Goal: Task Accomplishment & Management: Manage account settings

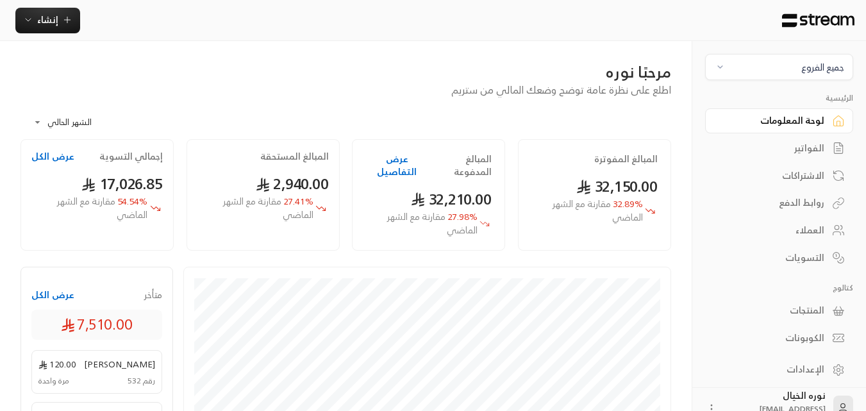
click at [789, 71] on span "جميع الفروع" at bounding box center [779, 67] width 131 height 15
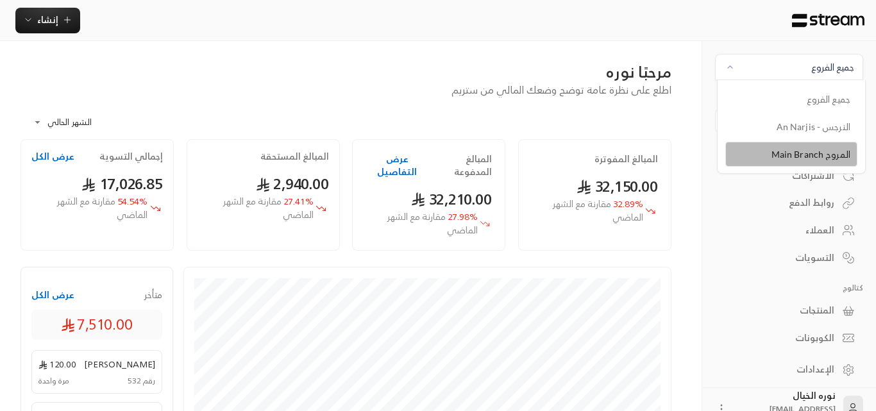
click at [836, 158] on li "المروج Main Branch" at bounding box center [791, 154] width 132 height 25
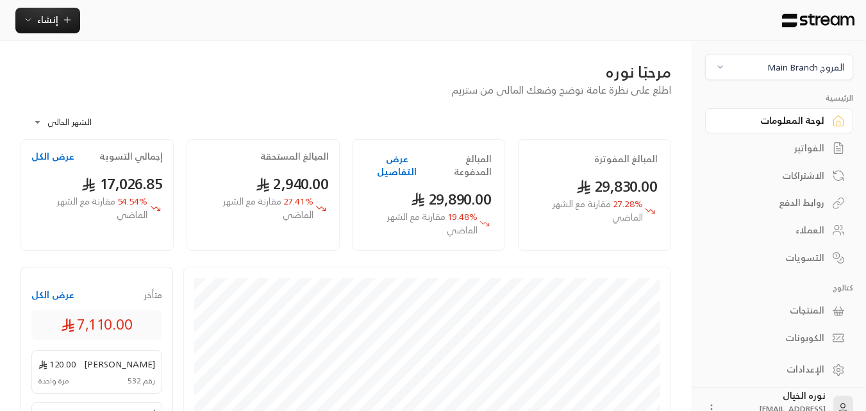
click at [814, 143] on div "الفواتير" at bounding box center [772, 148] width 103 height 13
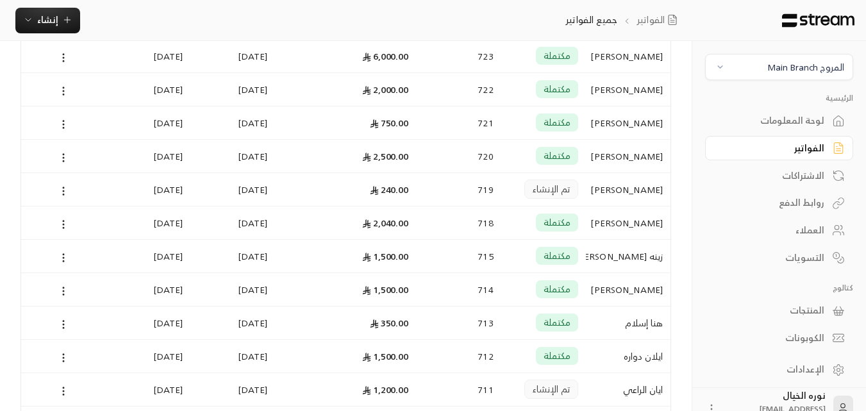
scroll to position [128, 0]
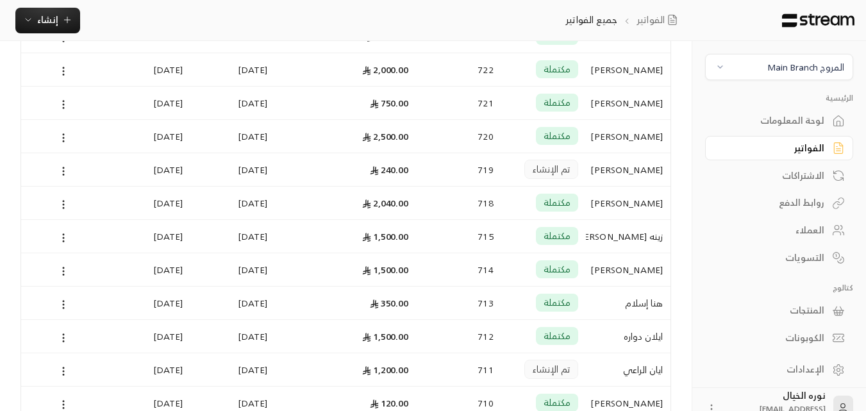
click at [580, 167] on div "تم الإنشاء" at bounding box center [544, 169] width 85 height 33
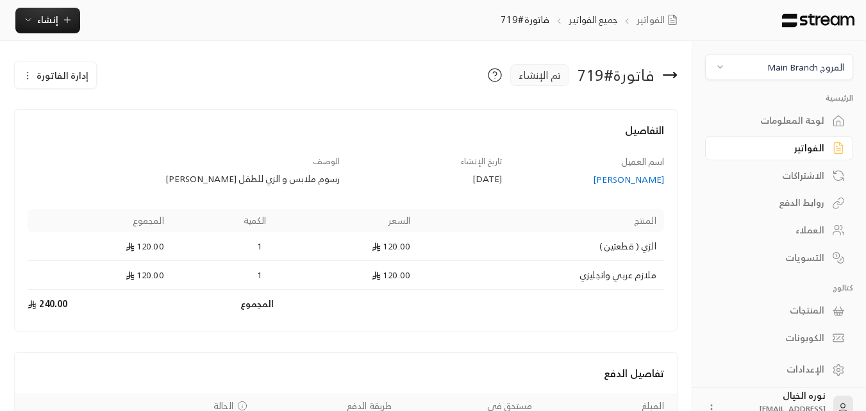
click at [62, 73] on span "إدارة الفاتورة" at bounding box center [63, 75] width 52 height 16
click at [80, 113] on span "تعديل" at bounding box center [86, 112] width 21 height 10
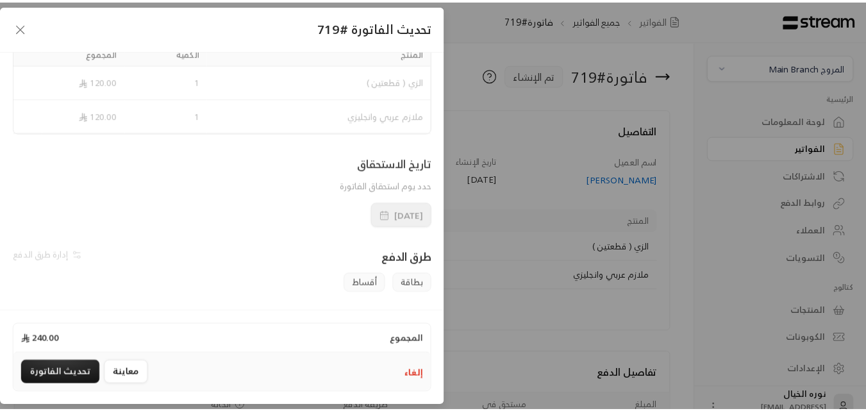
scroll to position [128, 0]
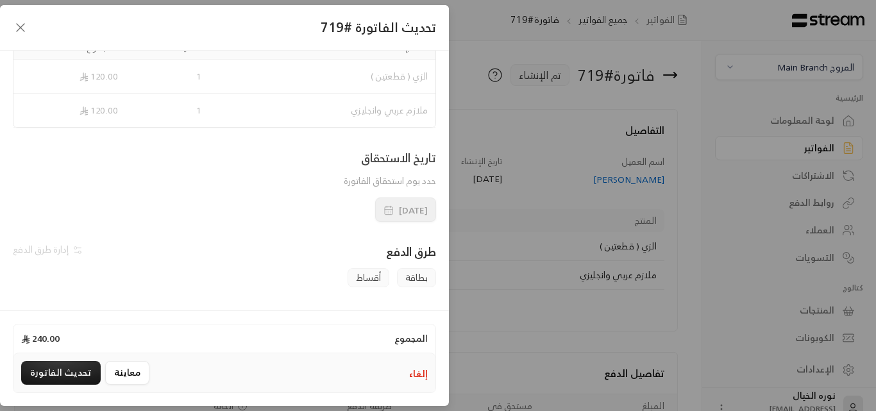
click at [24, 34] on icon "button" at bounding box center [20, 27] width 15 height 15
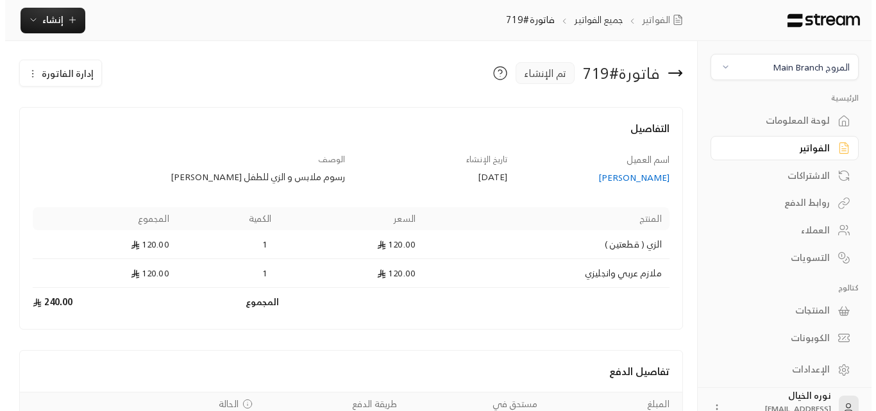
scroll to position [0, 0]
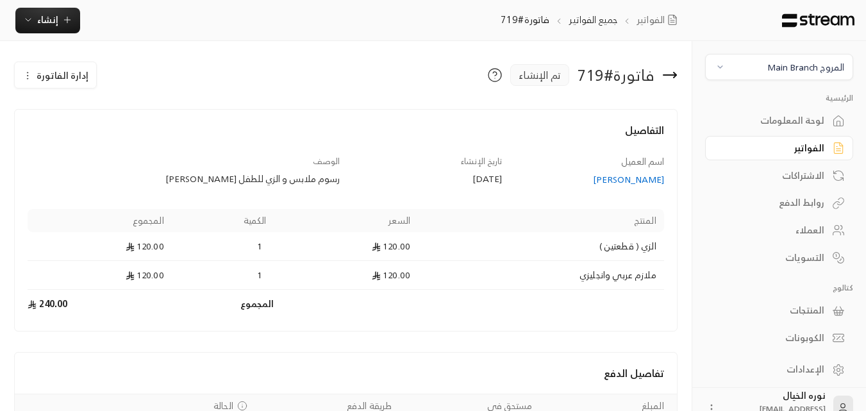
click at [61, 73] on span "إدارة الفاتورة" at bounding box center [63, 75] width 52 height 16
click at [89, 137] on span "إلغاء" at bounding box center [89, 135] width 14 height 10
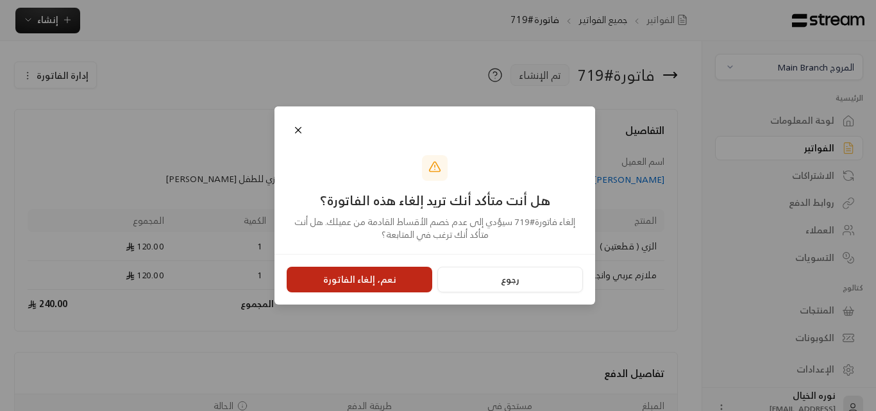
click at [398, 280] on button "نعم، إلغاء الفاتورة" at bounding box center [360, 280] width 146 height 26
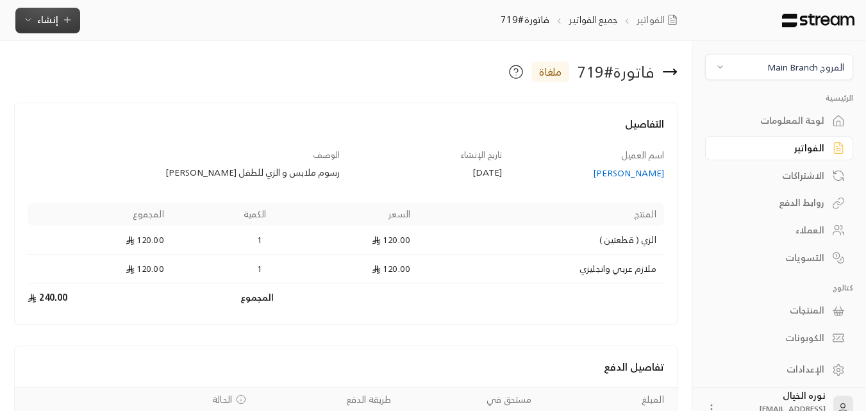
click at [67, 21] on icon "button" at bounding box center [67, 20] width 0 height 6
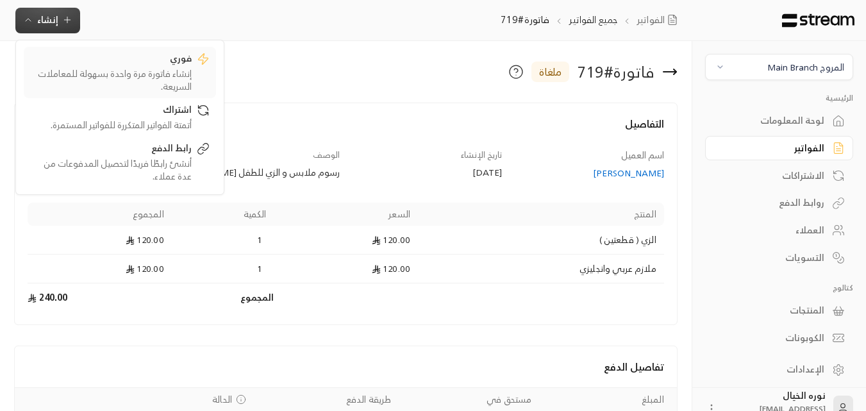
click at [129, 73] on div "إنشاء فاتورة مرة واحدة بسهولة للمعاملات السريعة." at bounding box center [111, 80] width 162 height 26
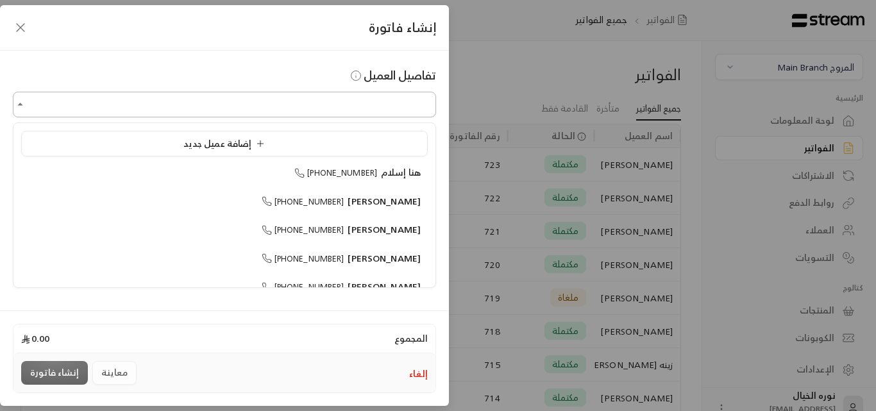
click at [174, 94] on input "اختر العميل" at bounding box center [224, 105] width 423 height 22
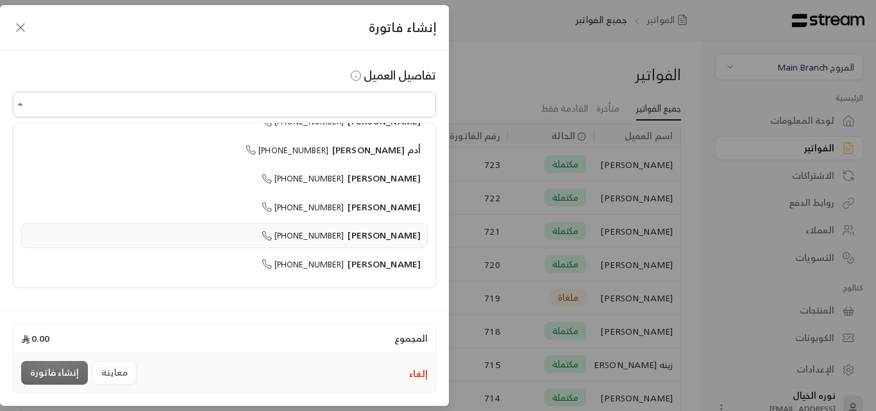
scroll to position [257, 0]
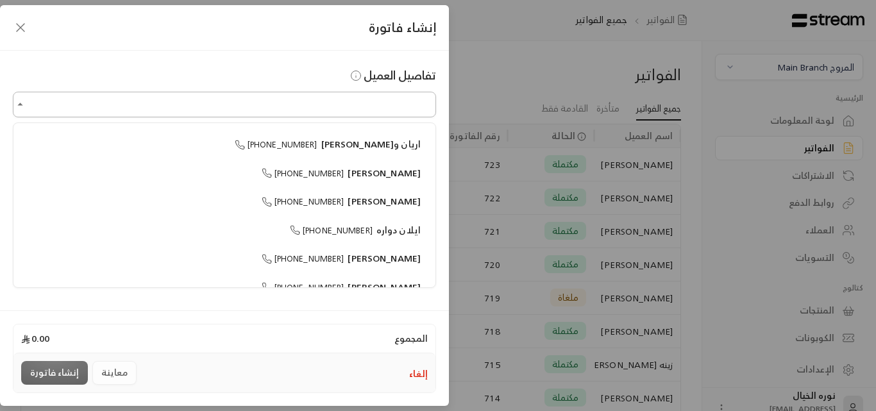
click at [181, 105] on input "اختر العميل" at bounding box center [224, 105] width 423 height 22
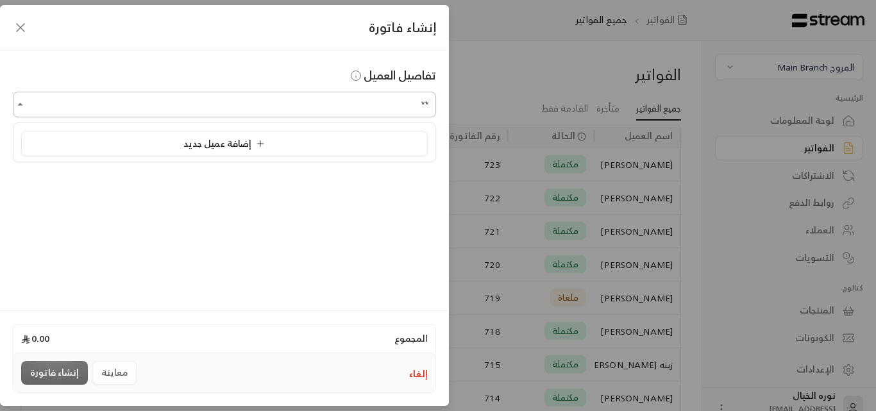
type input "*"
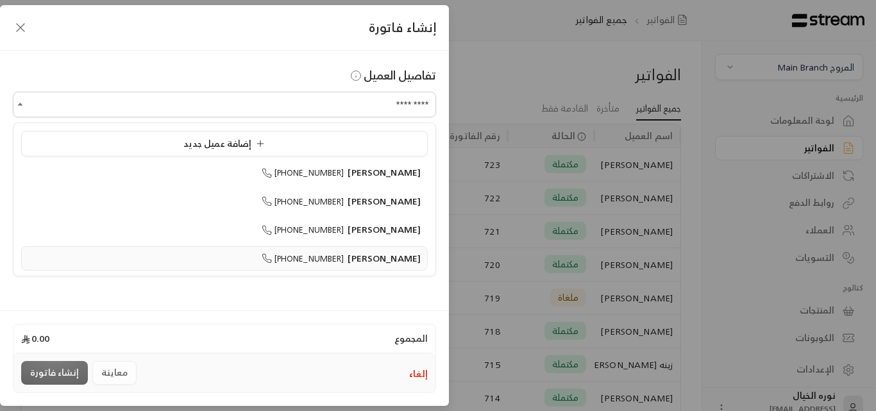
click at [369, 262] on span "[PERSON_NAME]" at bounding box center [384, 258] width 73 height 16
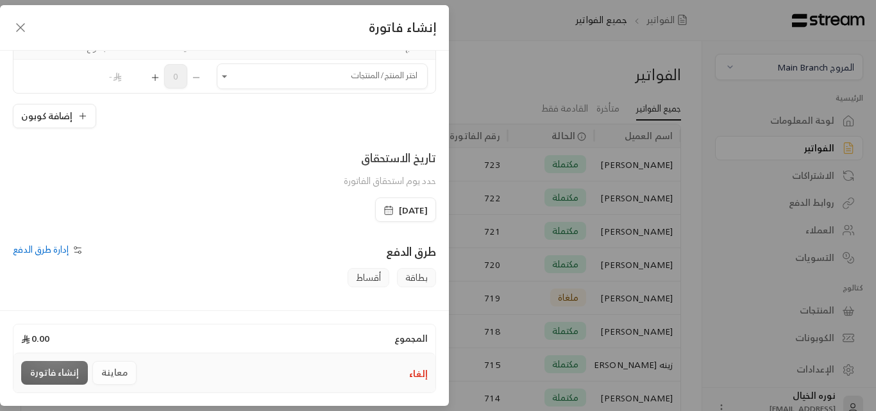
scroll to position [64, 0]
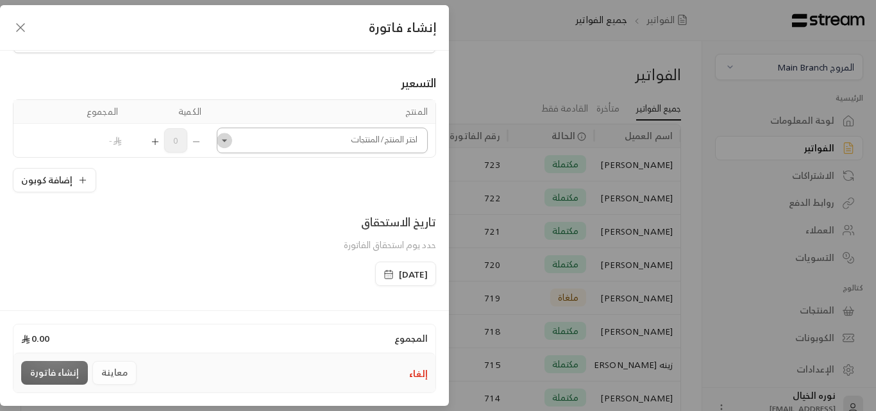
click at [230, 137] on icon "Open" at bounding box center [224, 140] width 13 height 13
type input "**********"
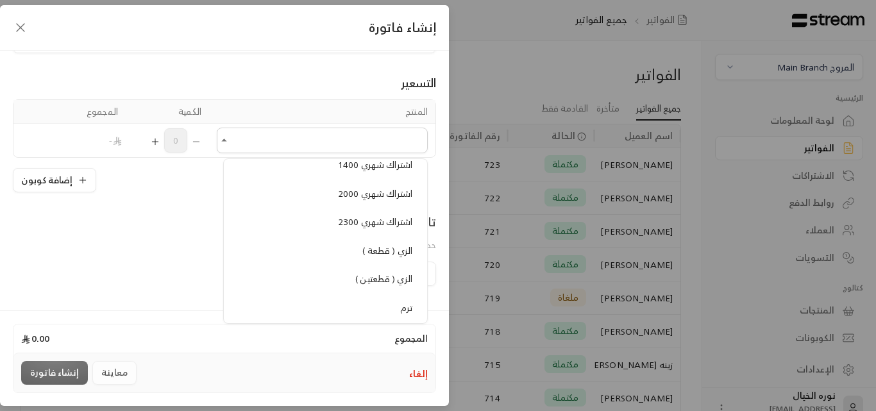
scroll to position [1154, 0]
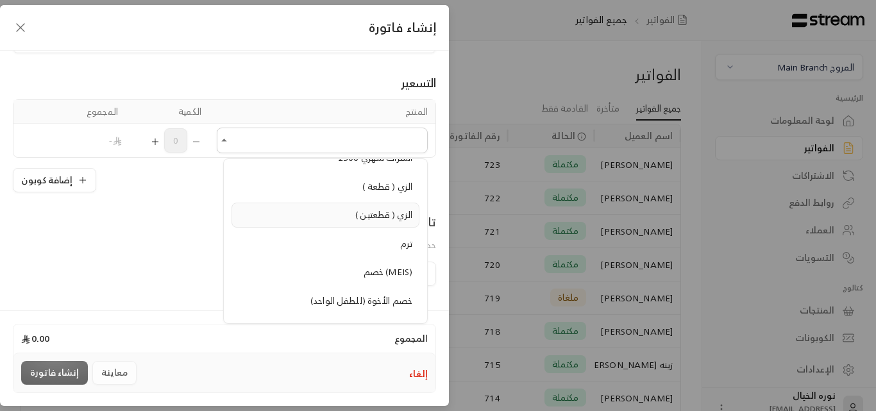
click at [360, 212] on span "الزي ( قطعتين )" at bounding box center [383, 215] width 57 height 16
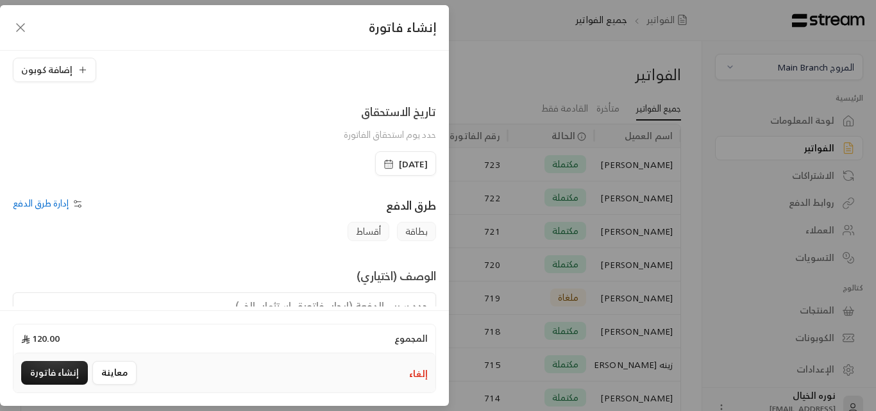
scroll to position [267, 0]
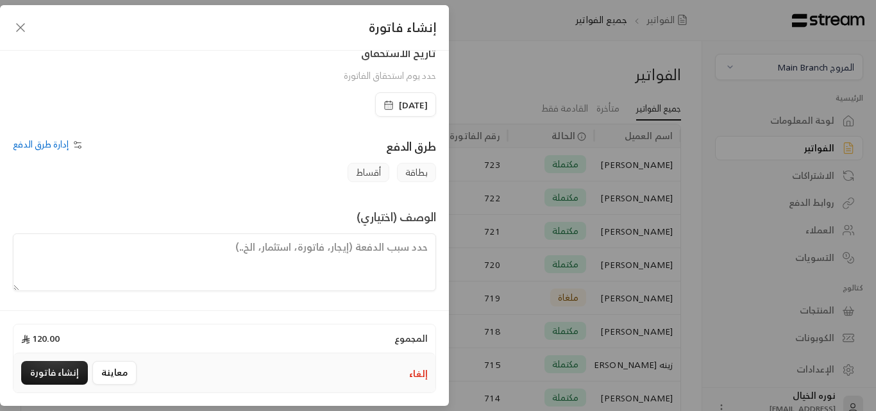
drag, startPoint x: 323, startPoint y: 264, endPoint x: 312, endPoint y: 269, distance: 11.8
click at [319, 266] on textarea at bounding box center [224, 262] width 423 height 58
type textarea "ا"
type textarea "رسوم الزي المدرسي للطفل [PERSON_NAME]"
click at [95, 374] on button "معاينة" at bounding box center [114, 373] width 44 height 24
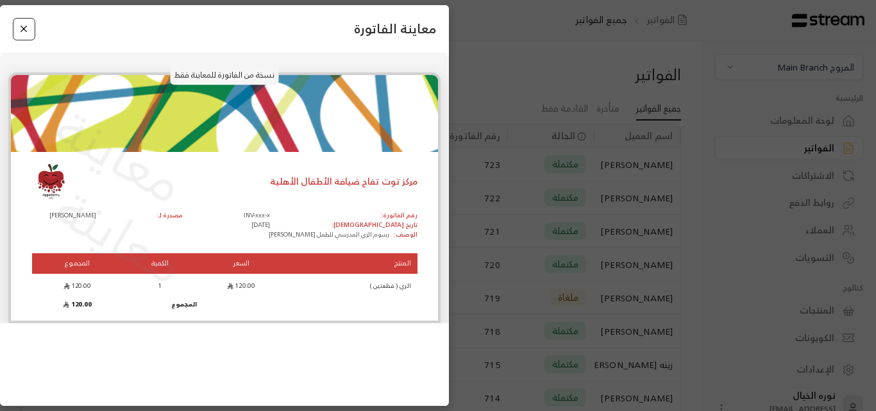
click at [26, 29] on button "Close" at bounding box center [24, 29] width 22 height 22
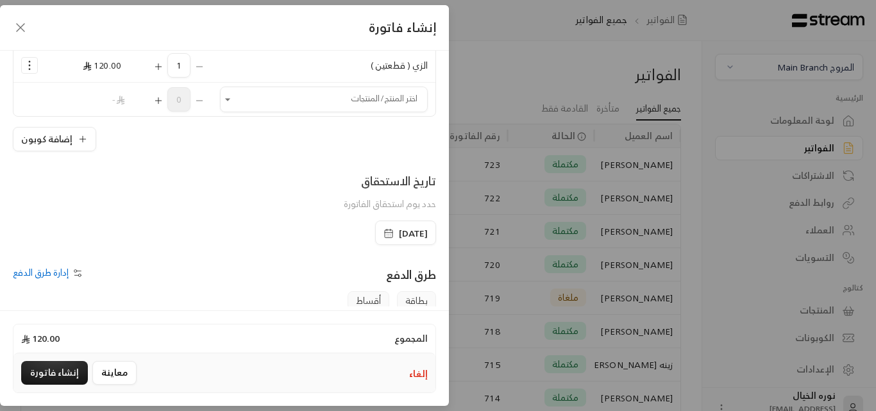
scroll to position [75, 0]
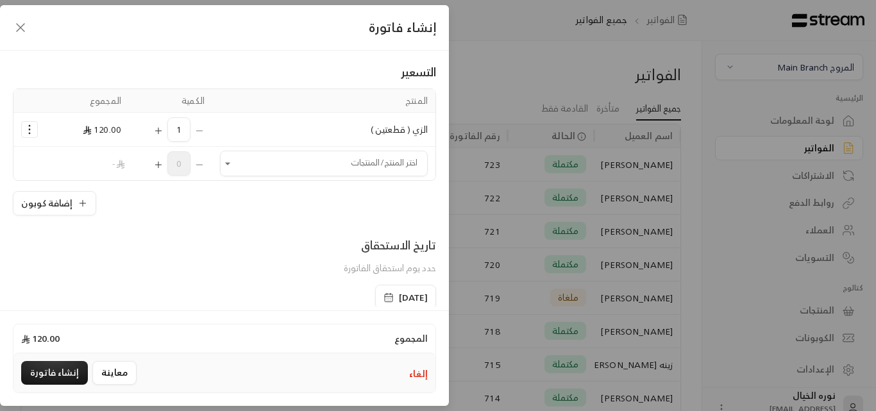
click at [36, 130] on icon "Selected Products" at bounding box center [29, 129] width 13 height 13
click at [96, 185] on span "إزالة المنتج" at bounding box center [85, 183] width 37 height 15
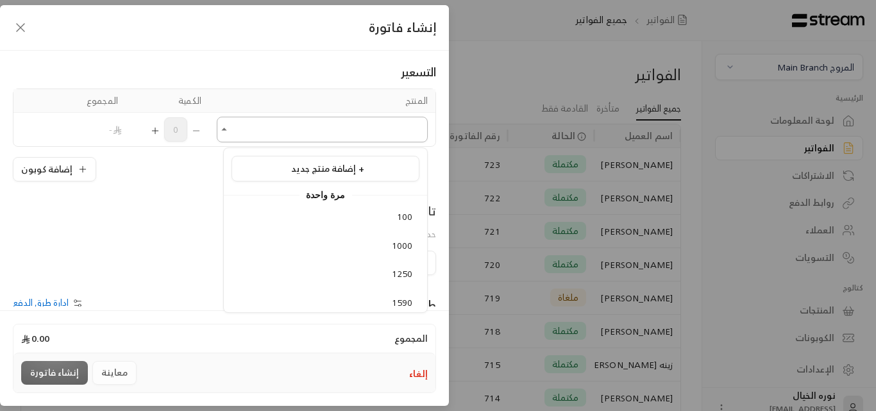
click at [283, 133] on input "اختر العميل" at bounding box center [322, 130] width 211 height 22
click at [341, 248] on span "ملازم عربي وانجليزي" at bounding box center [374, 247] width 76 height 16
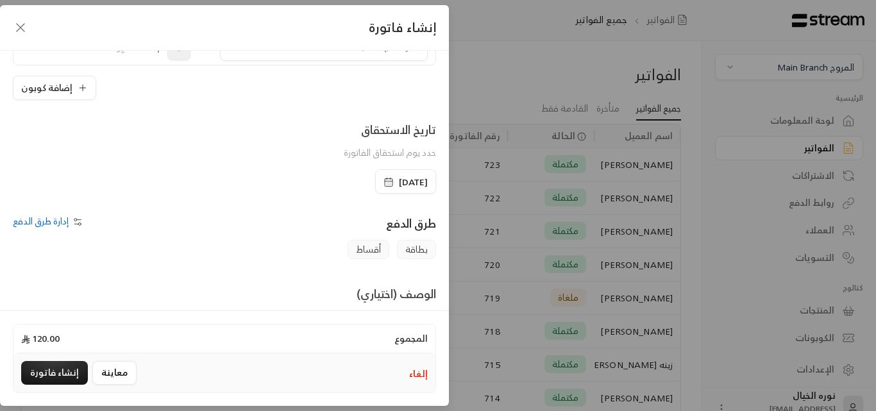
scroll to position [267, 0]
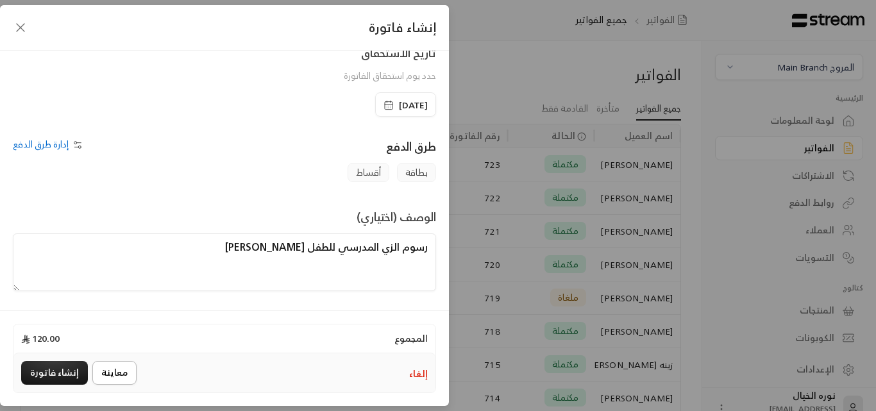
click at [102, 372] on button "معاينة" at bounding box center [114, 373] width 44 height 24
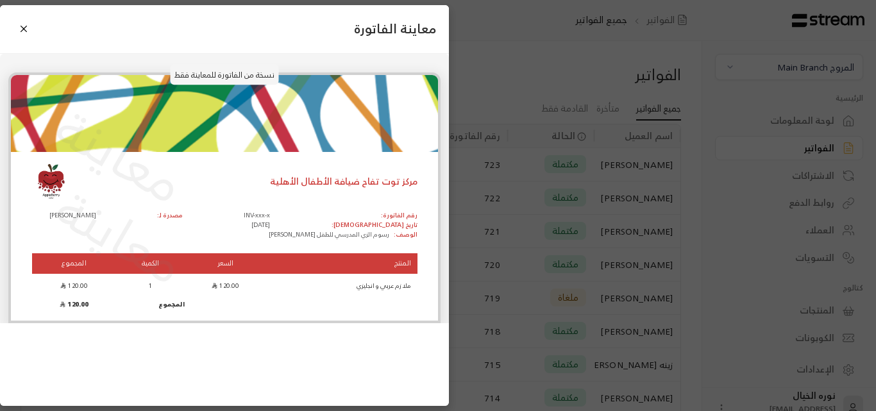
drag, startPoint x: 26, startPoint y: 36, endPoint x: 26, endPoint y: 44, distance: 8.4
click at [26, 36] on button "Close" at bounding box center [24, 29] width 22 height 22
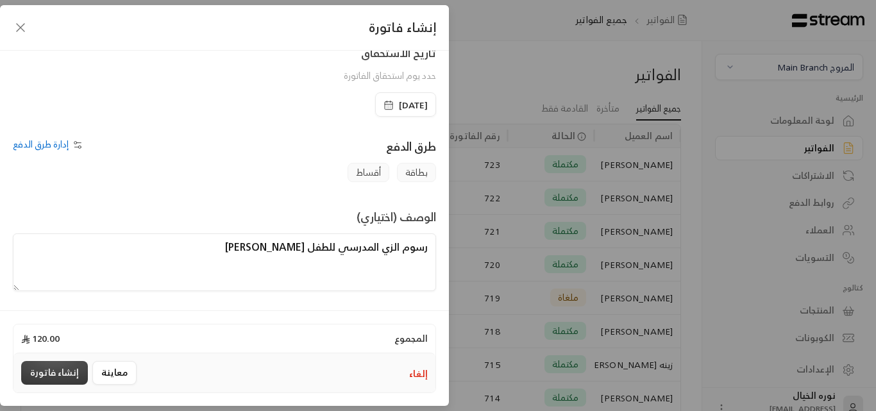
click at [58, 379] on button "إنشاء فاتورة" at bounding box center [54, 373] width 67 height 24
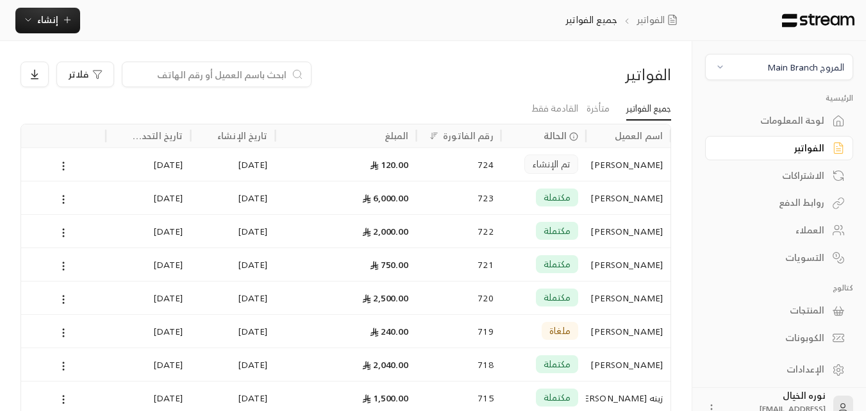
click at [174, 71] on input at bounding box center [208, 74] width 156 height 14
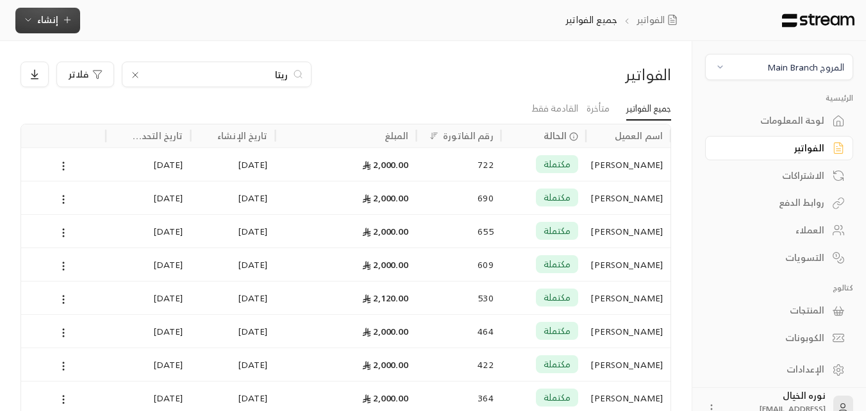
type input "ريتا"
click at [62, 16] on icon "button" at bounding box center [67, 20] width 10 height 10
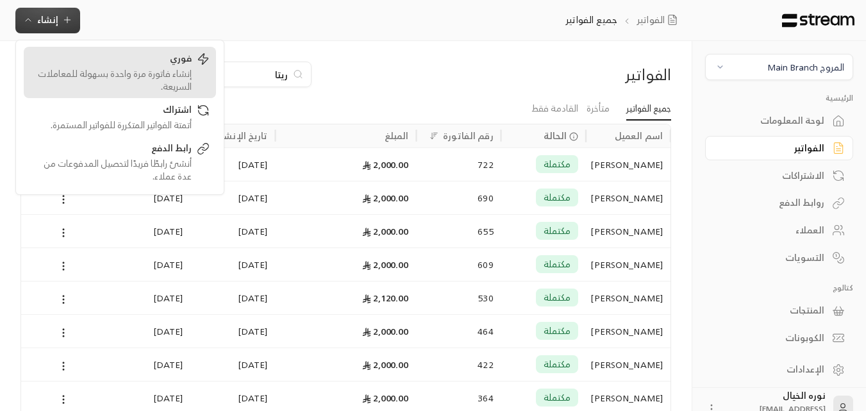
click at [142, 74] on div "إنشاء فاتورة مرة واحدة بسهولة للمعاملات السريعة." at bounding box center [111, 80] width 162 height 26
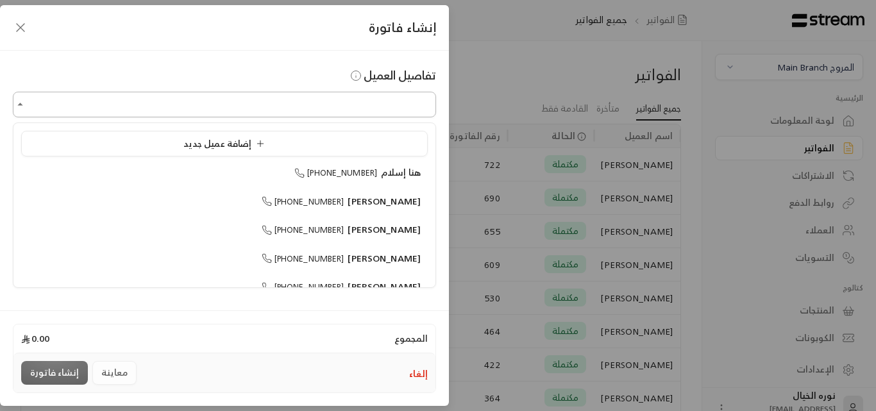
click at [300, 114] on input "اختر العميل" at bounding box center [224, 105] width 423 height 22
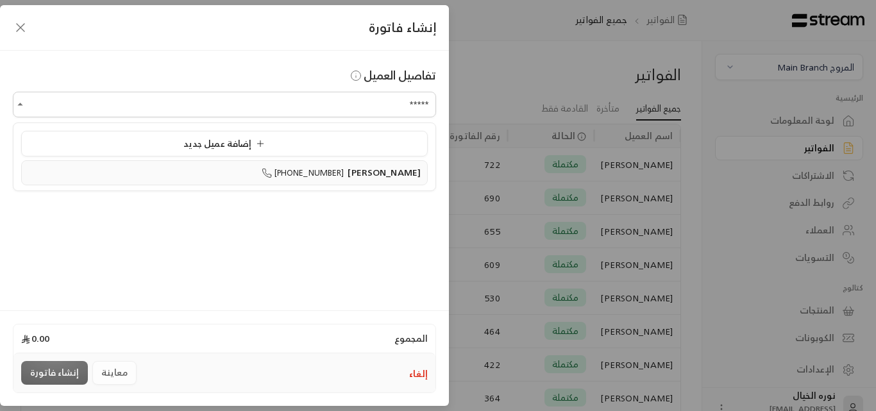
click at [390, 178] on span "[PERSON_NAME]" at bounding box center [382, 172] width 77 height 15
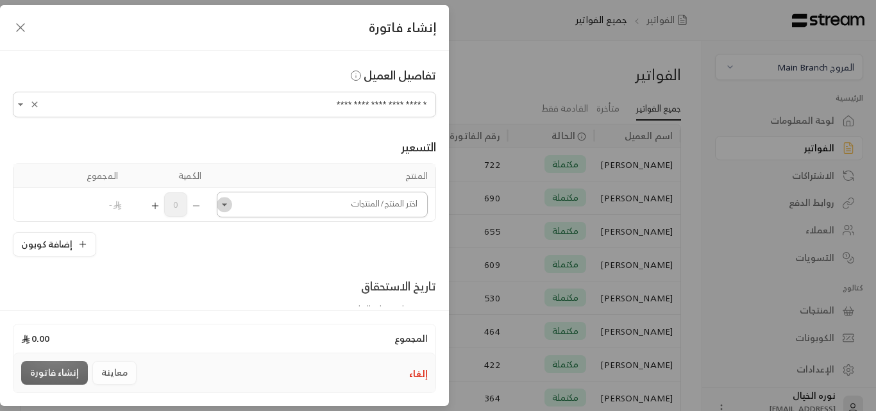
click at [231, 209] on icon "Open" at bounding box center [224, 204] width 13 height 13
type input "**********"
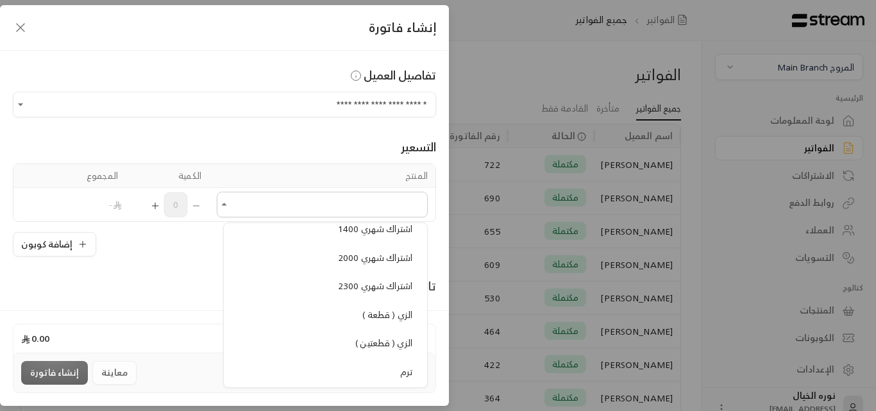
scroll to position [1154, 0]
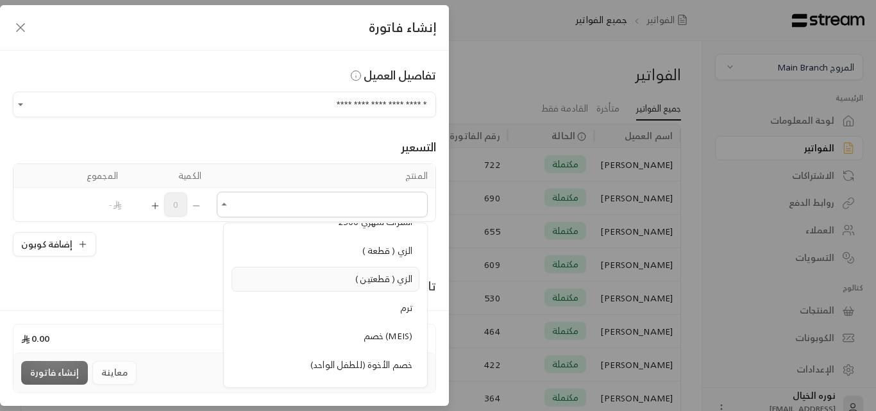
click at [366, 278] on span "الزي ( قطعتين )" at bounding box center [383, 279] width 57 height 16
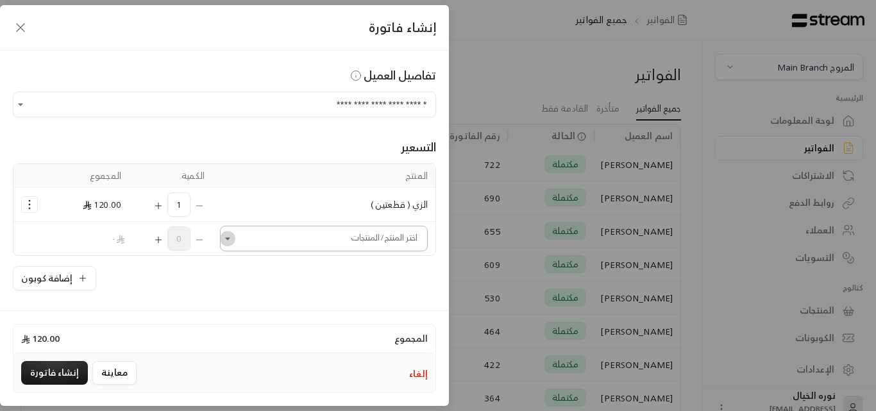
click at [229, 244] on icon "Open" at bounding box center [227, 238] width 13 height 13
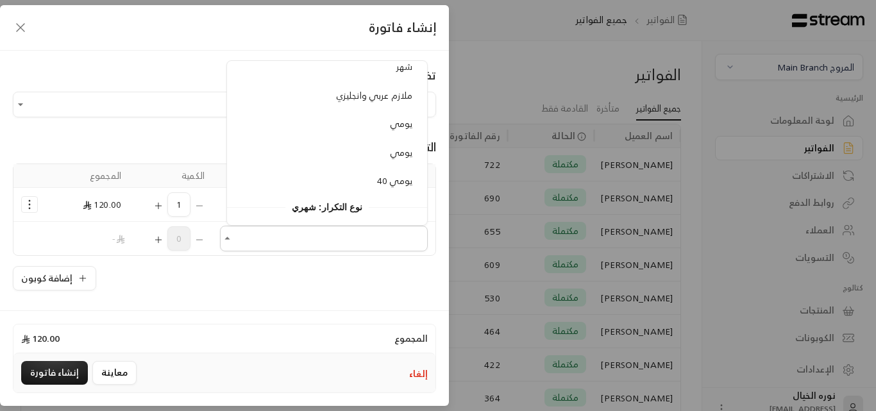
scroll to position [1283, 0]
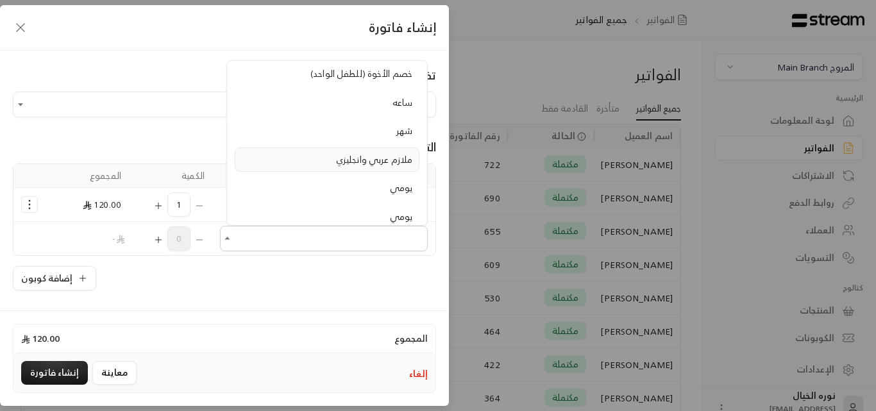
click at [382, 155] on span "ملازم عربي وانجليزي" at bounding box center [374, 159] width 76 height 16
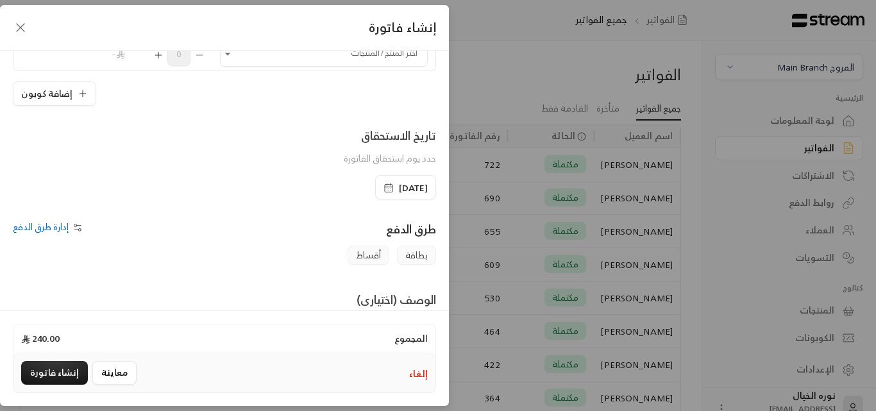
scroll to position [257, 0]
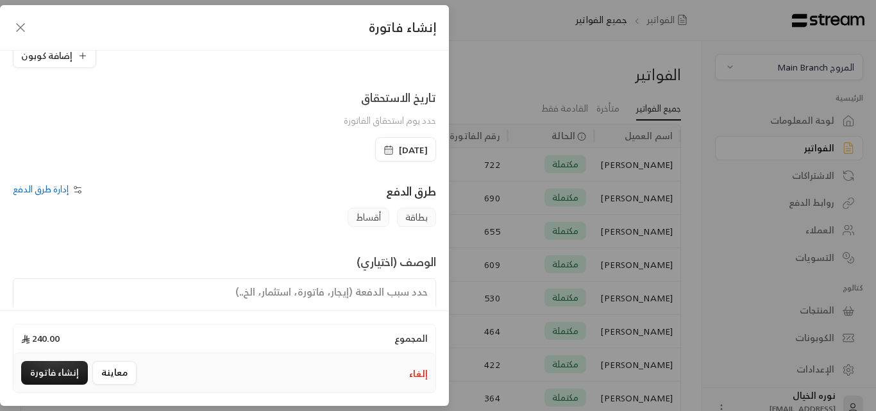
click at [346, 296] on textarea at bounding box center [224, 307] width 423 height 58
type textarea "ر"
click at [428, 291] on textarea "ملازم و زي" at bounding box center [224, 307] width 423 height 58
click at [375, 292] on textarea "رسوم الملازم و زي" at bounding box center [224, 307] width 423 height 58
click at [337, 298] on textarea "رسوم الملازم و الزي" at bounding box center [224, 307] width 423 height 58
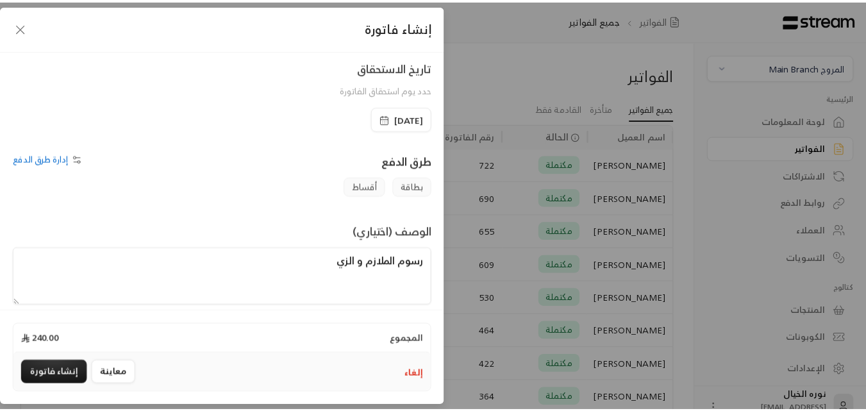
scroll to position [301, 0]
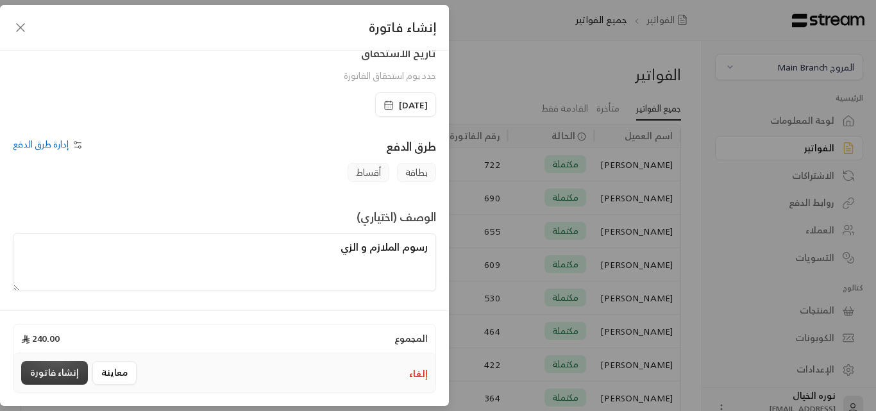
type textarea "رسوم الملازم و الزي"
click at [54, 373] on button "إنشاء فاتورة" at bounding box center [54, 373] width 67 height 24
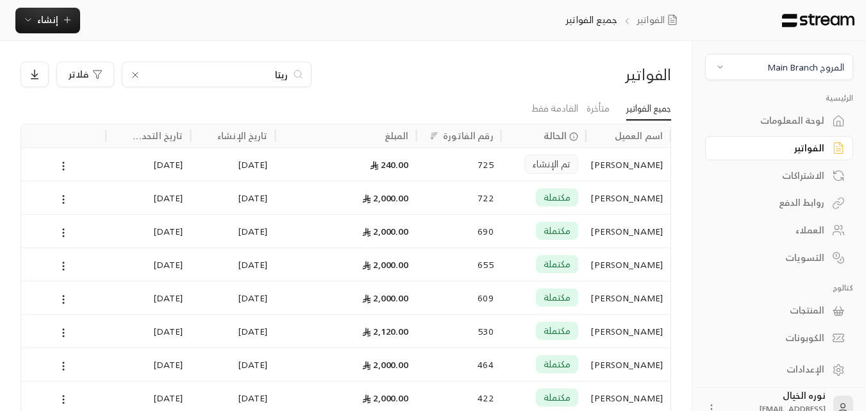
click at [135, 76] on icon at bounding box center [135, 75] width 10 height 10
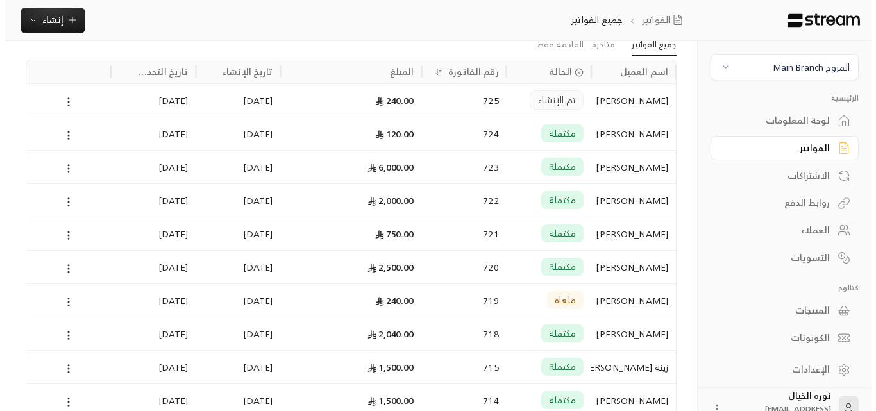
scroll to position [0, 0]
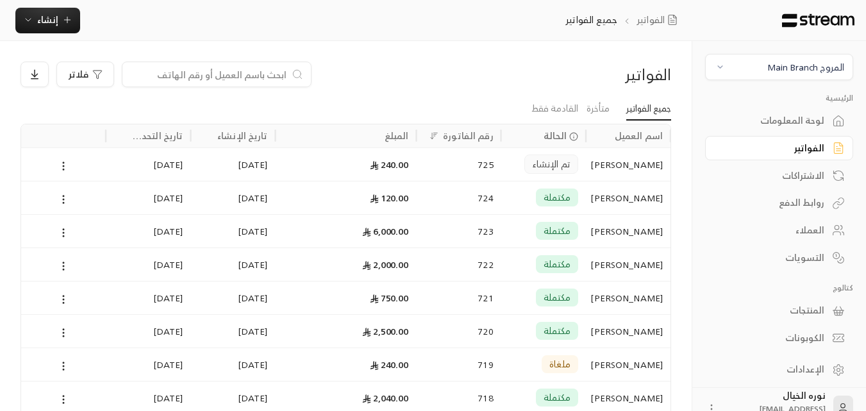
click at [204, 74] on input at bounding box center [208, 74] width 156 height 14
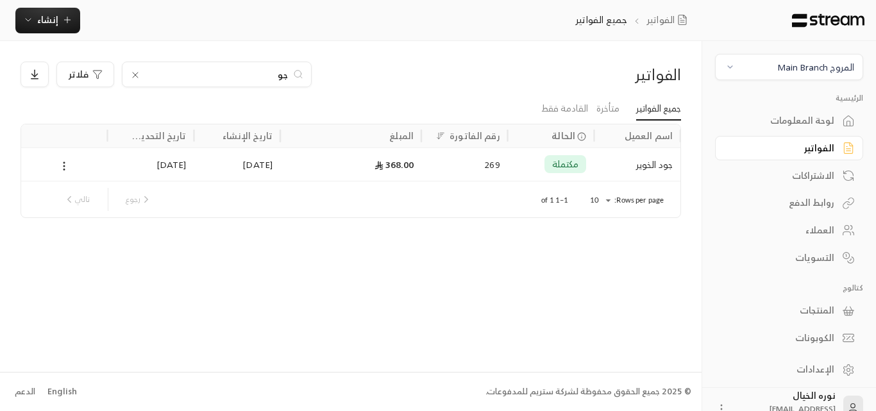
type input "ج"
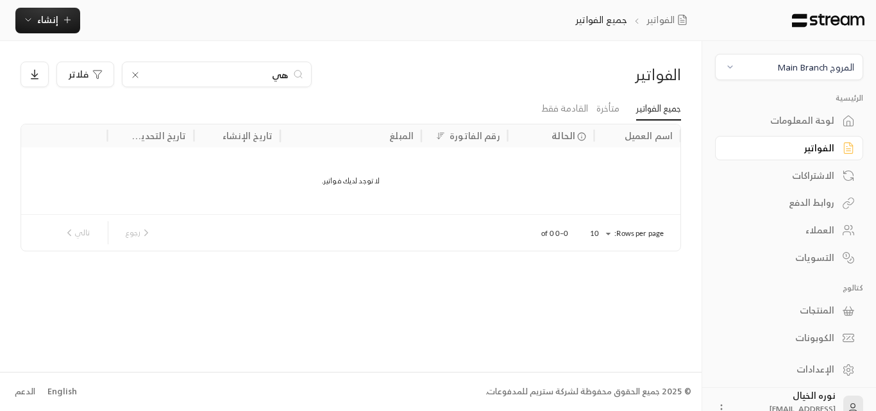
type input "ه"
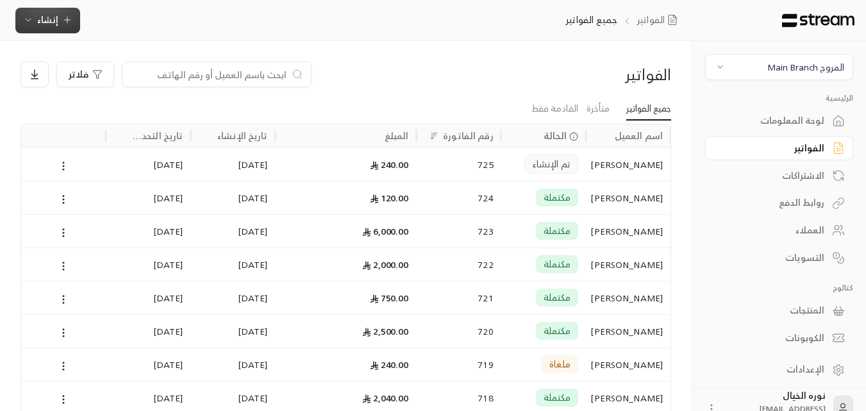
click at [53, 14] on button "إنشاء" at bounding box center [47, 21] width 65 height 26
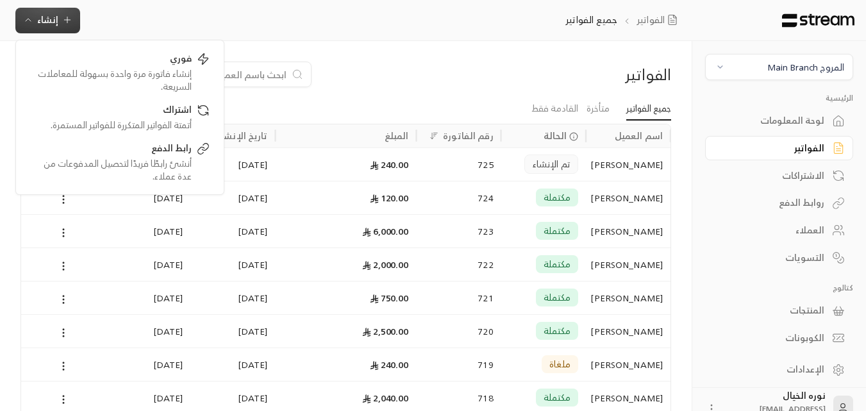
click at [819, 233] on div "العملاء" at bounding box center [772, 230] width 103 height 13
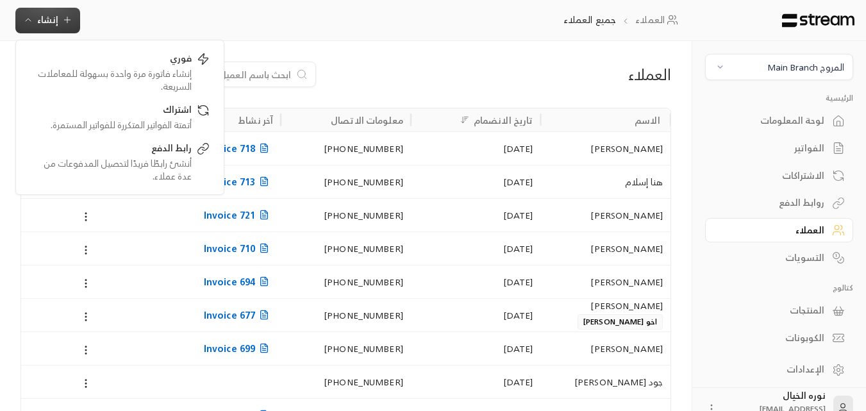
click at [392, 31] on div "العملاء جميع العملاء إنشاء فوري إنشاء فاتورة مرة واحدة بسهولة للمعاملات السريعة…" at bounding box center [348, 20] width 697 height 41
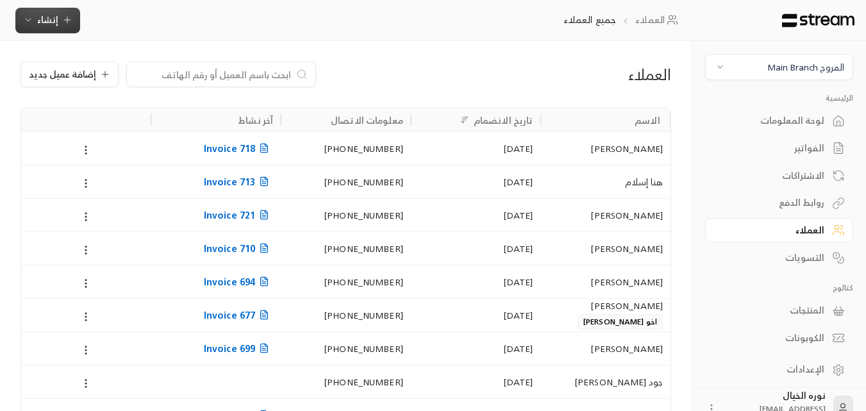
click at [62, 23] on icon "button" at bounding box center [67, 20] width 10 height 10
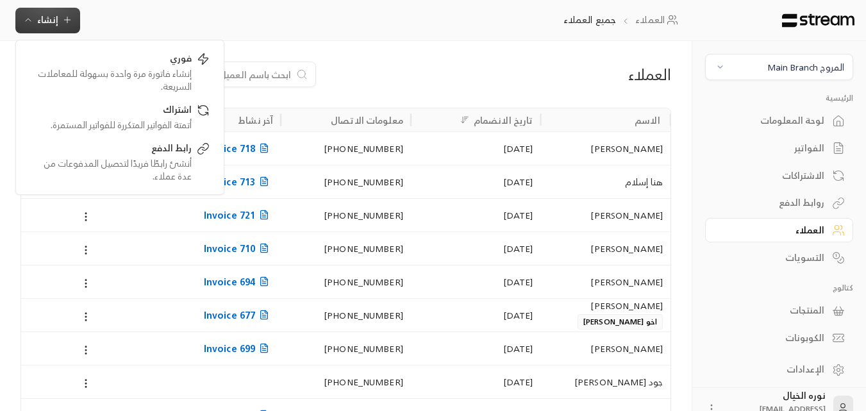
click at [389, 62] on div "إضافة عميل جديد" at bounding box center [236, 75] width 430 height 26
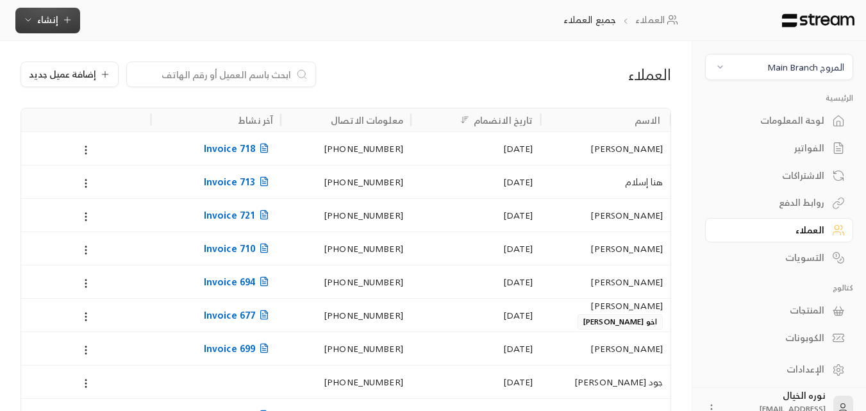
click at [60, 25] on button "إنشاء" at bounding box center [47, 21] width 65 height 26
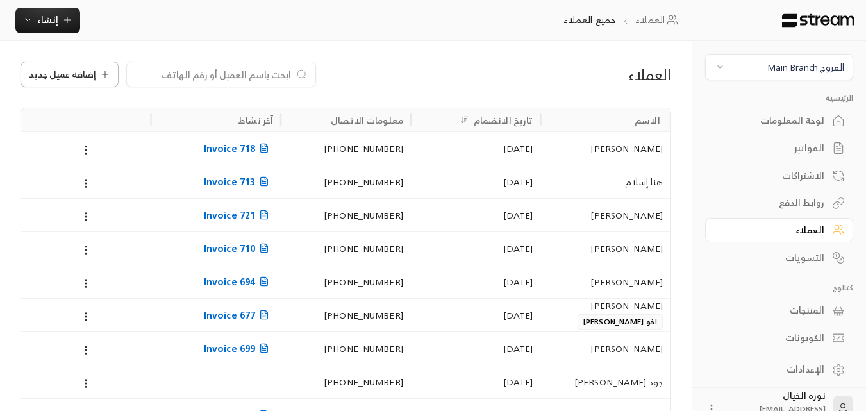
click at [79, 72] on span "إضافة عميل جديد" at bounding box center [62, 74] width 67 height 9
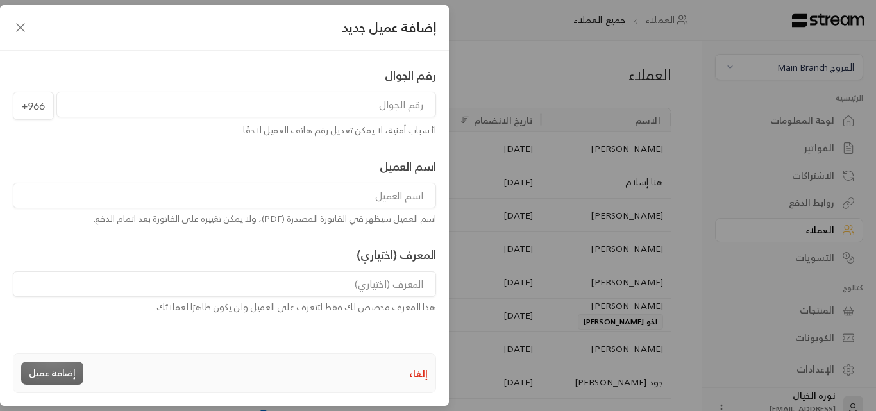
click at [342, 105] on input "tel" at bounding box center [246, 105] width 380 height 26
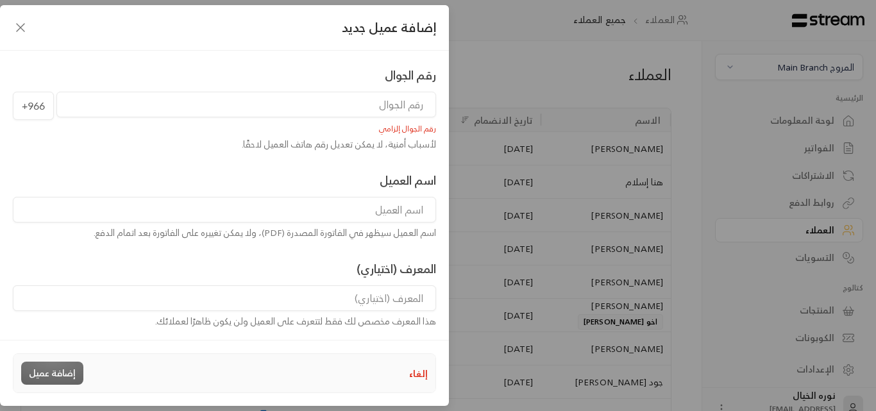
click at [397, 103] on input "tel" at bounding box center [246, 105] width 380 height 26
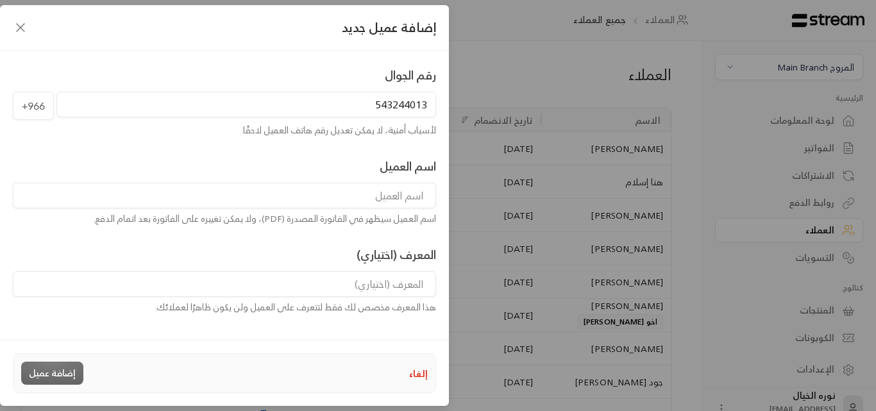
type input "543244013"
click at [406, 194] on input at bounding box center [224, 196] width 423 height 26
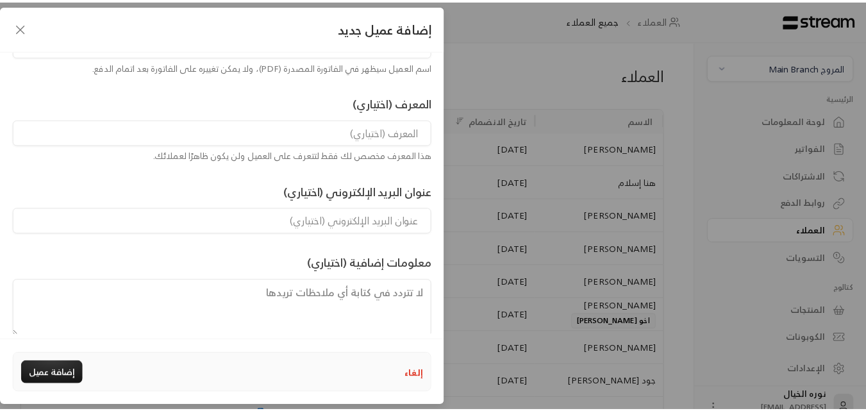
scroll to position [170, 0]
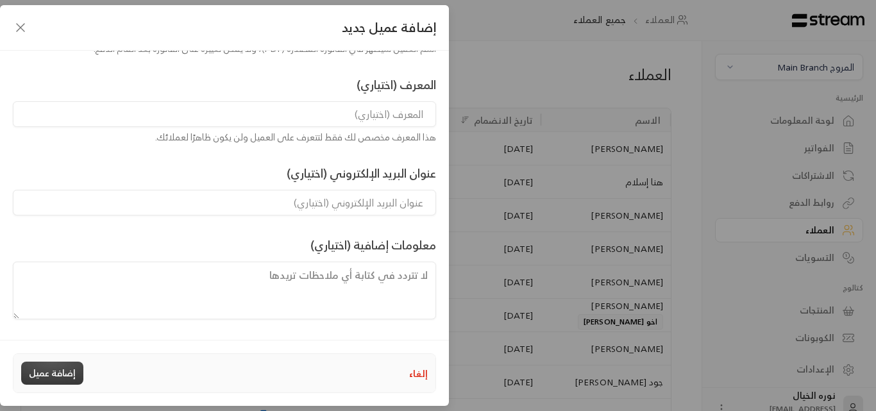
type input "[PERSON_NAME]"
click at [69, 368] on button "إضافة عميل" at bounding box center [52, 373] width 62 height 23
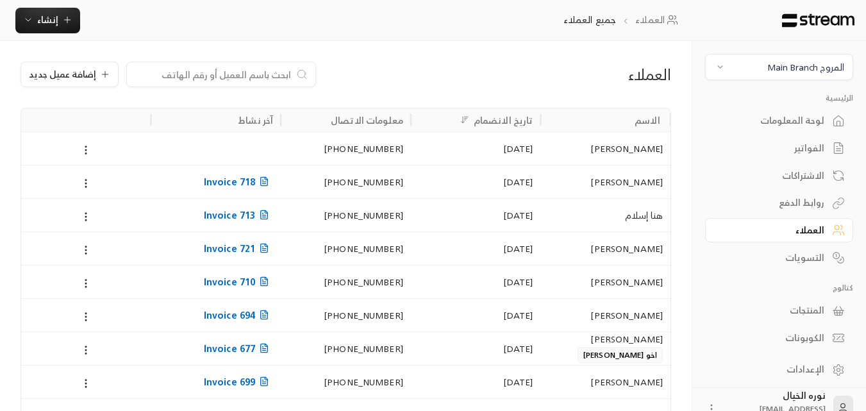
click at [814, 226] on div "العملاء" at bounding box center [772, 230] width 103 height 13
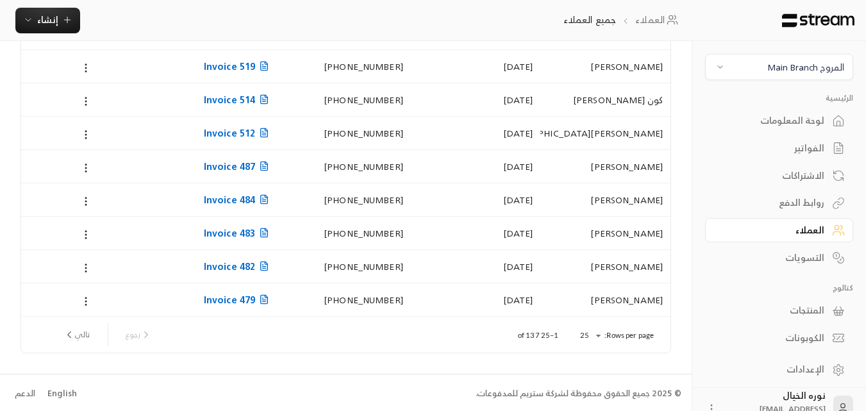
scroll to position [651, 0]
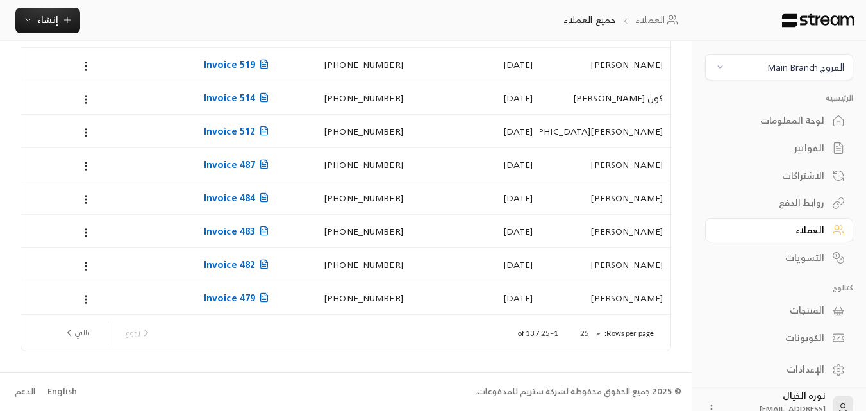
click at [815, 154] on div "الفواتير" at bounding box center [772, 148] width 103 height 13
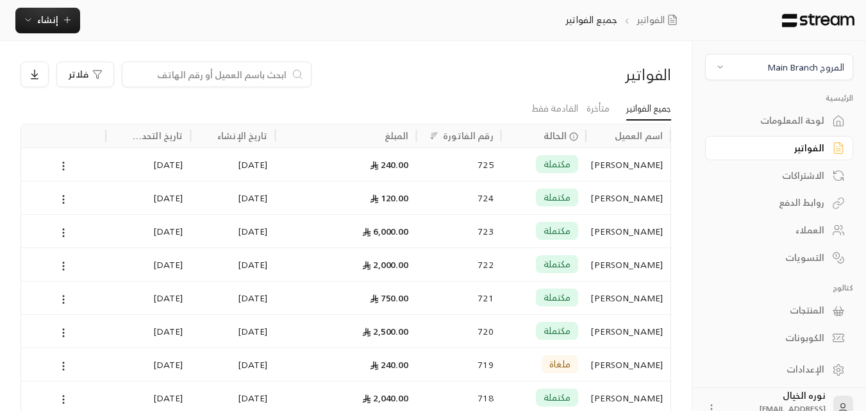
click at [243, 71] on input at bounding box center [208, 74] width 156 height 14
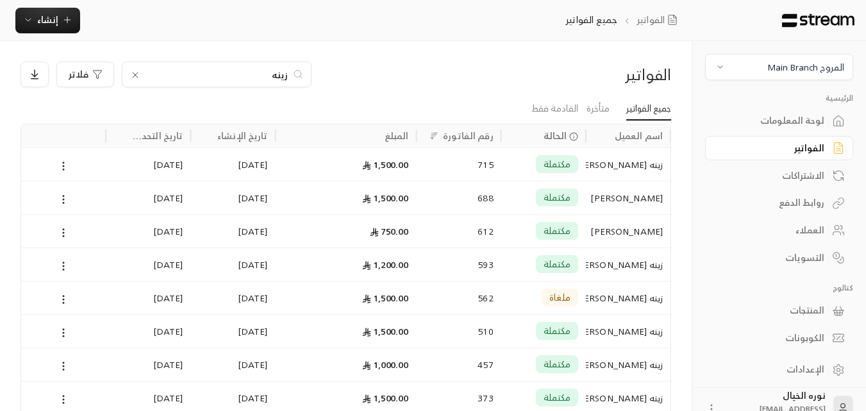
type input "[PERSON_NAME]"
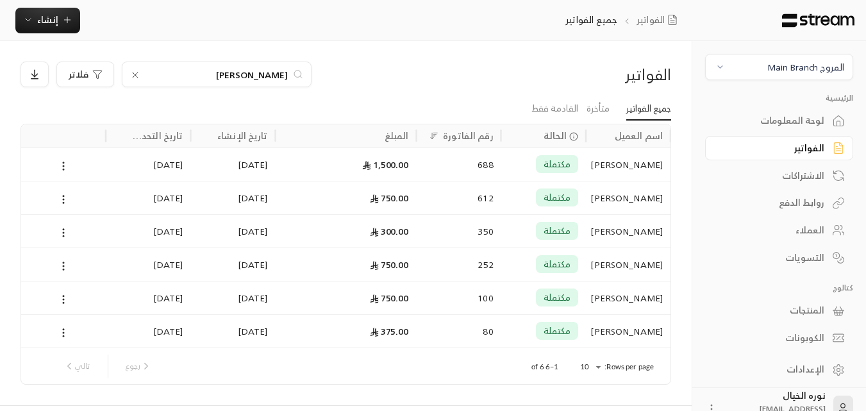
click at [633, 165] on div "[PERSON_NAME]" at bounding box center [628, 164] width 69 height 33
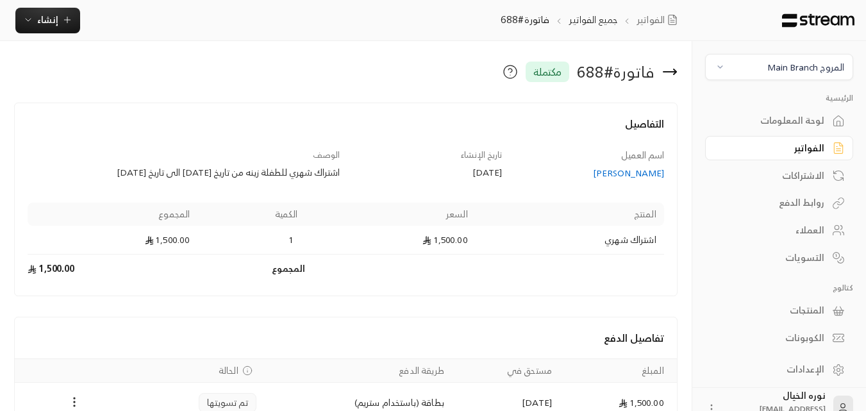
scroll to position [72, 0]
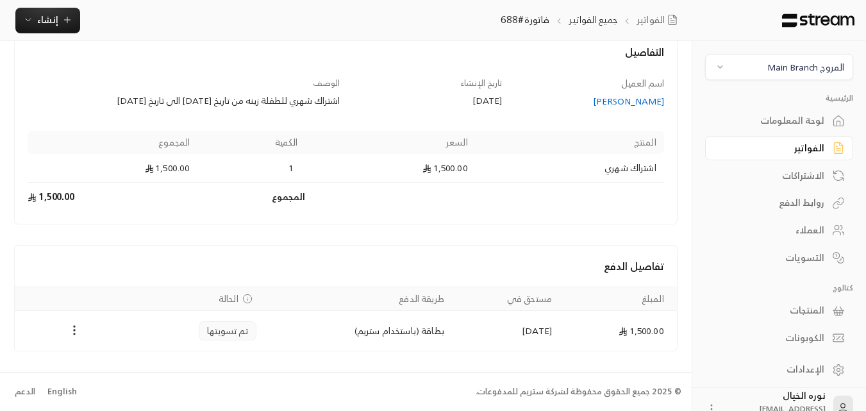
click at [813, 152] on div "الفواتير" at bounding box center [772, 148] width 103 height 13
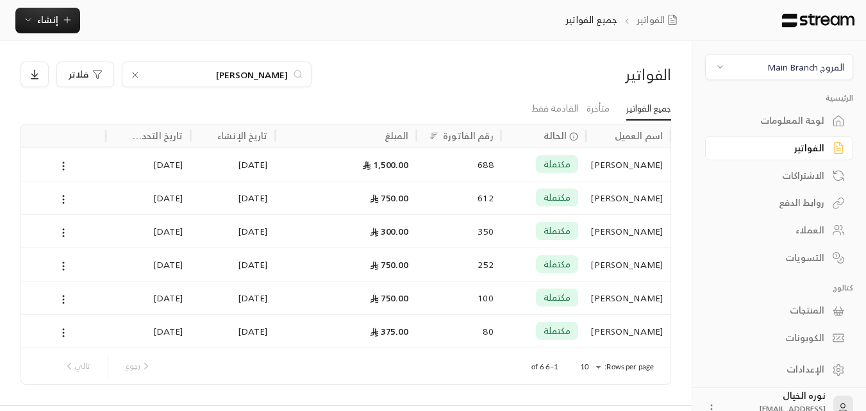
click at [136, 77] on icon at bounding box center [135, 75] width 10 height 10
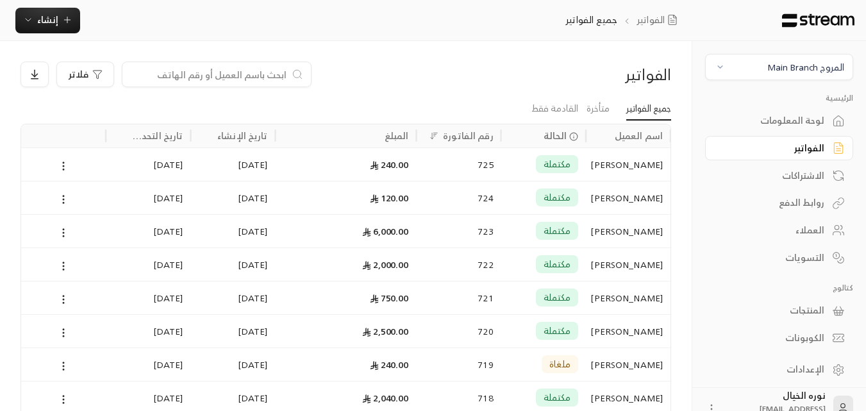
click at [256, 73] on input at bounding box center [208, 74] width 156 height 14
type input "[PERSON_NAME]"
click at [625, 167] on div "[PERSON_NAME]" at bounding box center [628, 164] width 69 height 33
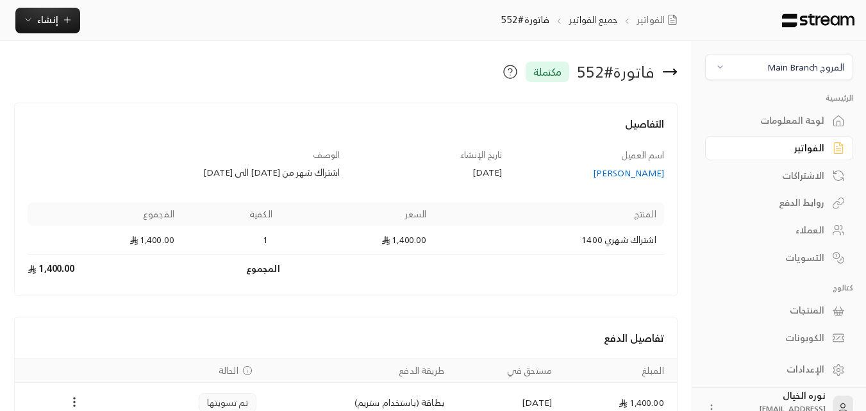
click at [630, 181] on div "اسم العميل [PERSON_NAME] تاريخ الإنشاء [DATE] الوصف اشتراك شهر من [DATE] الى [D…" at bounding box center [346, 216] width 649 height 135
click at [628, 173] on div "[PERSON_NAME]" at bounding box center [589, 173] width 150 height 13
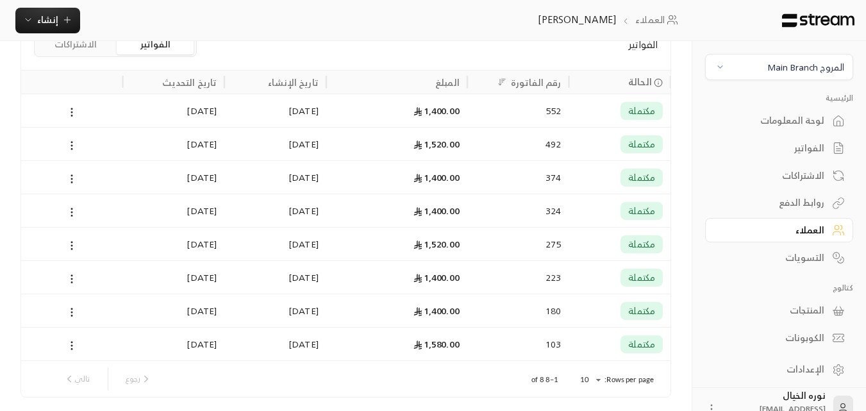
scroll to position [302, 0]
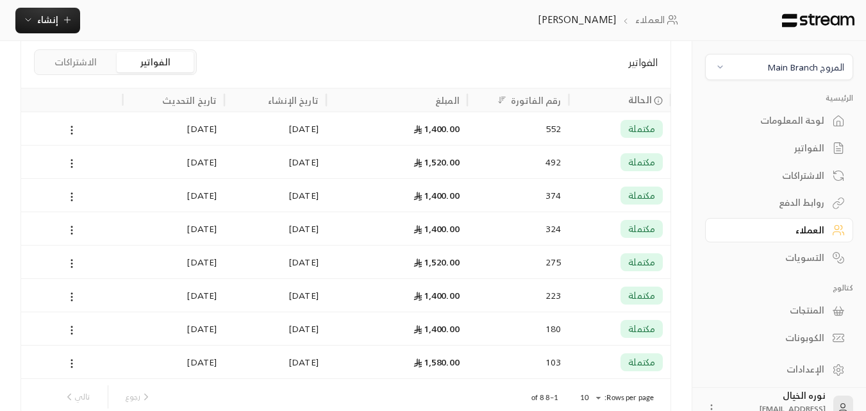
click at [628, 125] on span "مكتملة" at bounding box center [641, 128] width 27 height 13
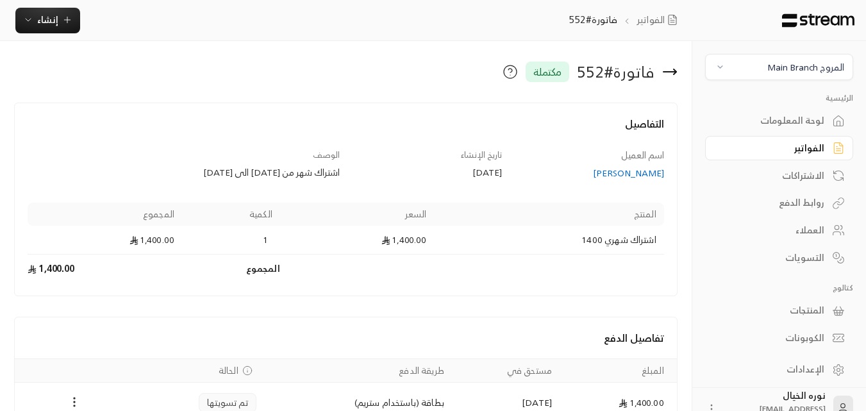
click at [675, 76] on icon at bounding box center [669, 71] width 15 height 15
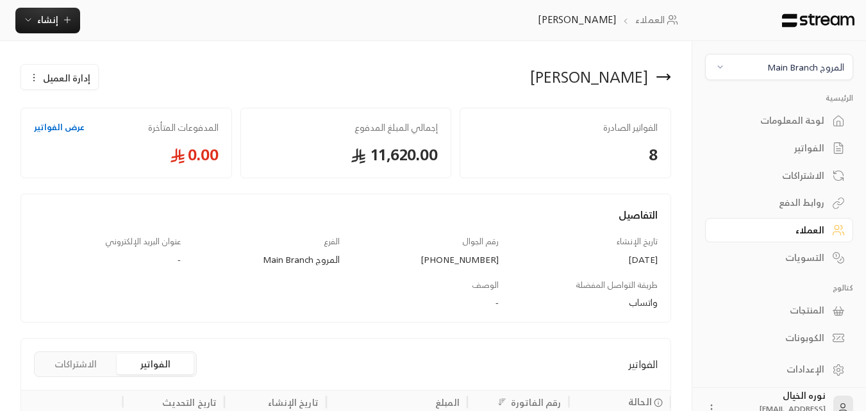
click at [666, 80] on icon at bounding box center [663, 76] width 15 height 15
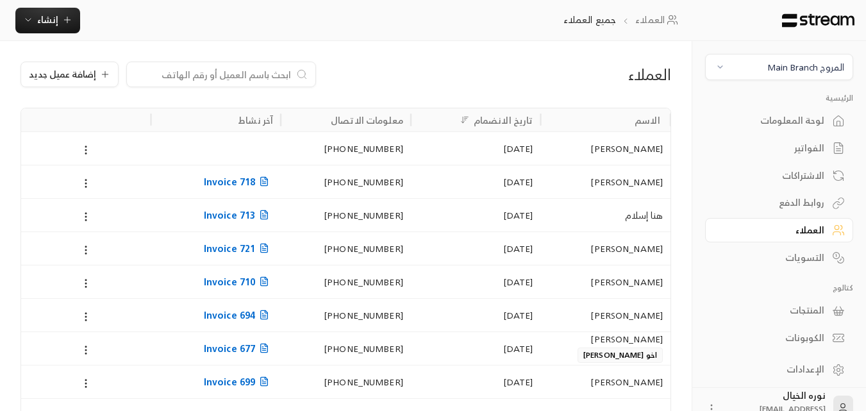
click at [252, 69] on input at bounding box center [213, 74] width 156 height 14
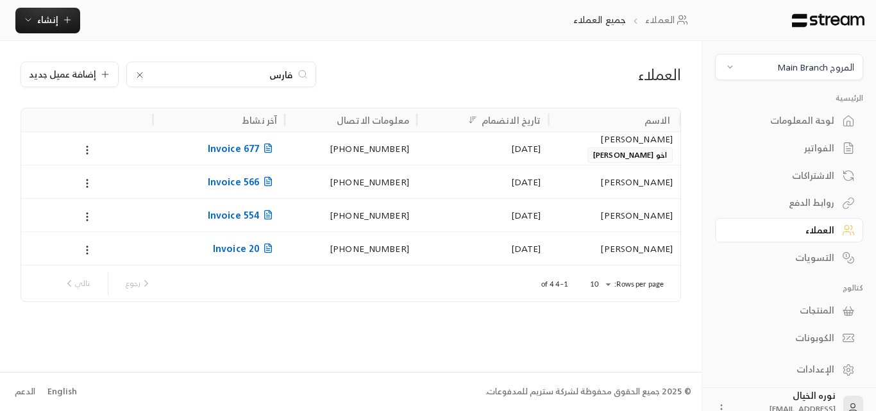
type input "فارس"
click at [632, 210] on div "[PERSON_NAME]" at bounding box center [614, 215] width 117 height 33
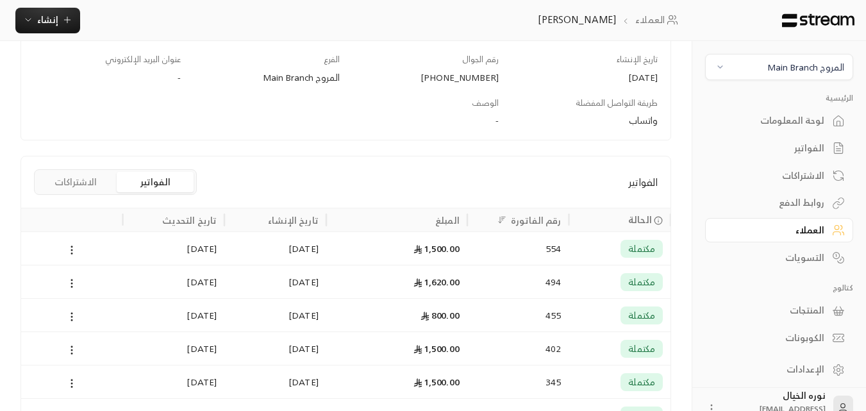
scroll to position [192, 0]
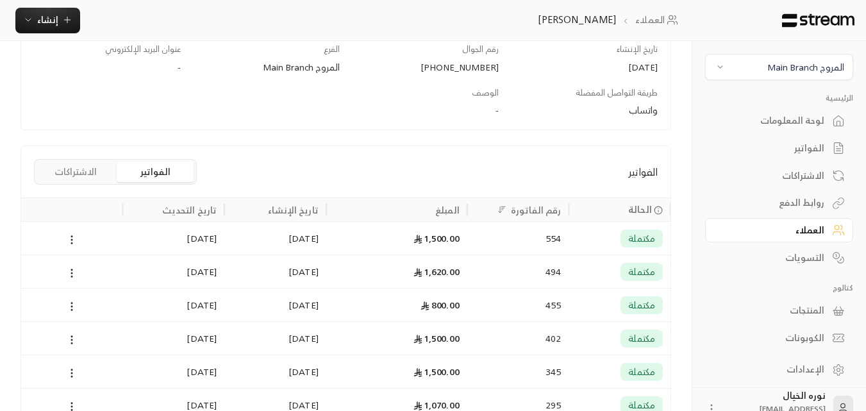
click at [637, 239] on span "مكتملة" at bounding box center [641, 238] width 27 height 13
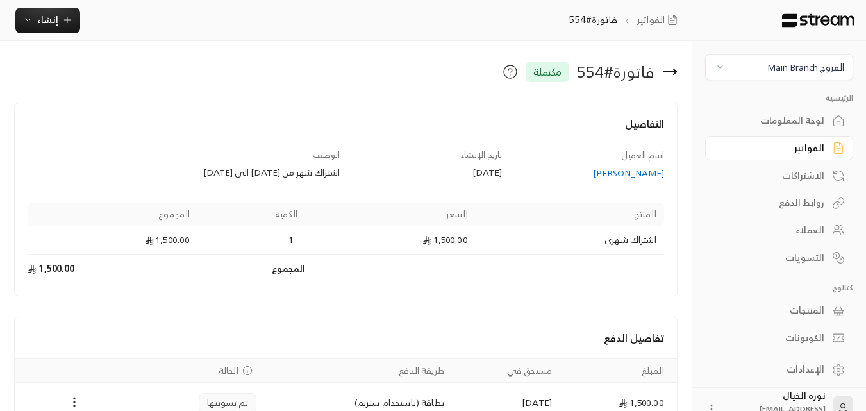
click at [675, 72] on icon at bounding box center [670, 72] width 13 height 0
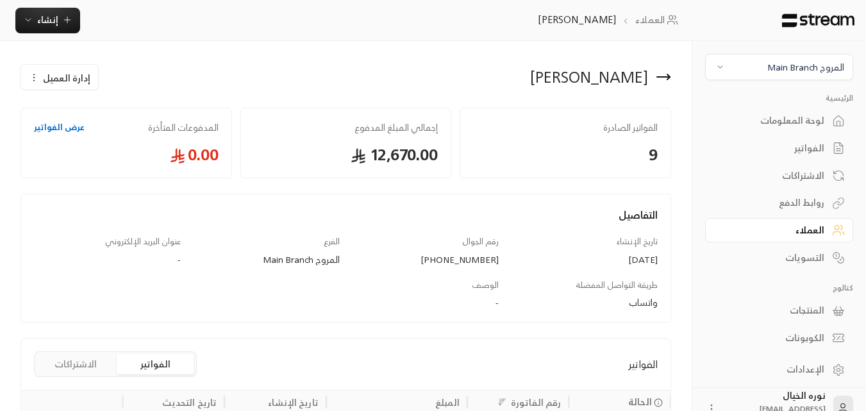
click at [669, 76] on icon at bounding box center [669, 76] width 3 height 5
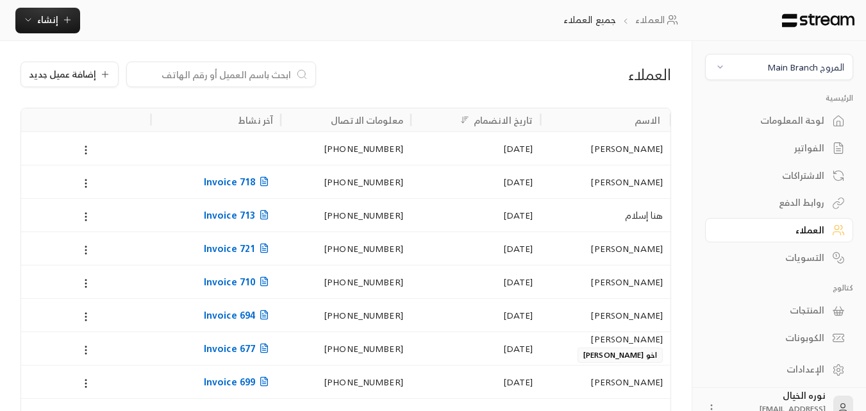
click at [215, 74] on input at bounding box center [213, 74] width 156 height 14
click at [100, 71] on icon at bounding box center [105, 74] width 10 height 10
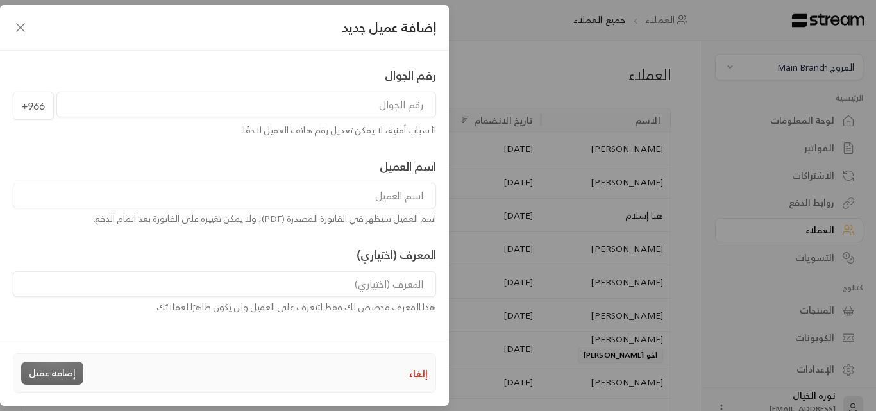
click at [357, 106] on input "tel" at bounding box center [246, 105] width 380 height 26
click at [16, 29] on icon "button" at bounding box center [20, 27] width 15 height 15
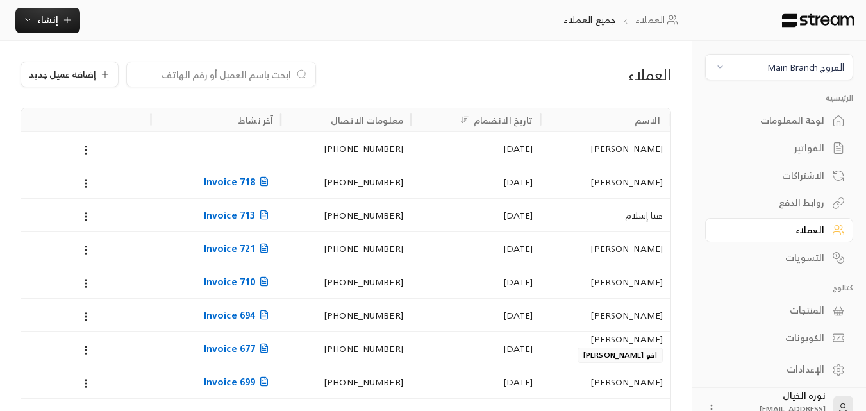
click at [214, 70] on input at bounding box center [213, 74] width 156 height 14
paste input "هنا [DEMOGRAPHIC_DATA]"
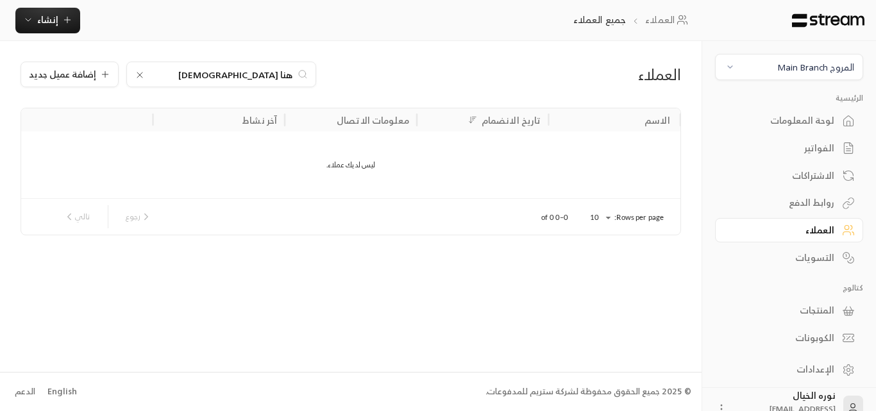
type input "هنا [DEMOGRAPHIC_DATA]"
click at [137, 74] on icon at bounding box center [139, 74] width 5 height 5
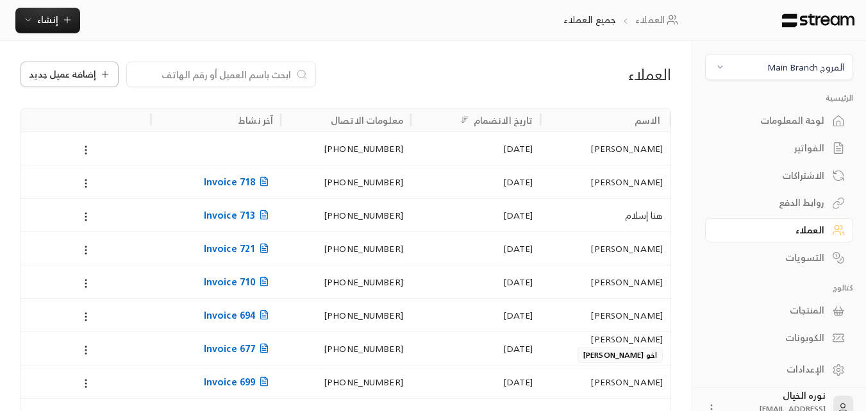
click at [62, 74] on span "إضافة عميل جديد" at bounding box center [62, 74] width 67 height 9
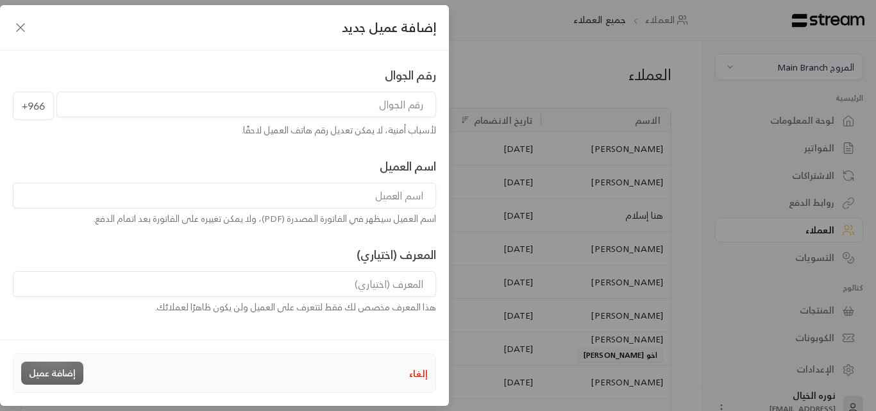
click at [378, 99] on input "tel" at bounding box center [246, 105] width 380 height 26
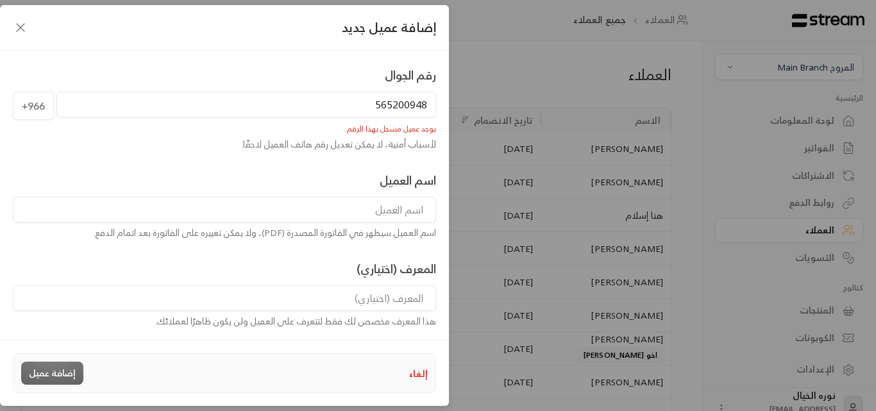
type input "565200948"
click at [389, 211] on input at bounding box center [224, 210] width 423 height 26
type input "هنا إسلام"
drag, startPoint x: 364, startPoint y: 103, endPoint x: 425, endPoint y: 107, distance: 61.1
click at [425, 107] on input "565200948" at bounding box center [246, 105] width 380 height 26
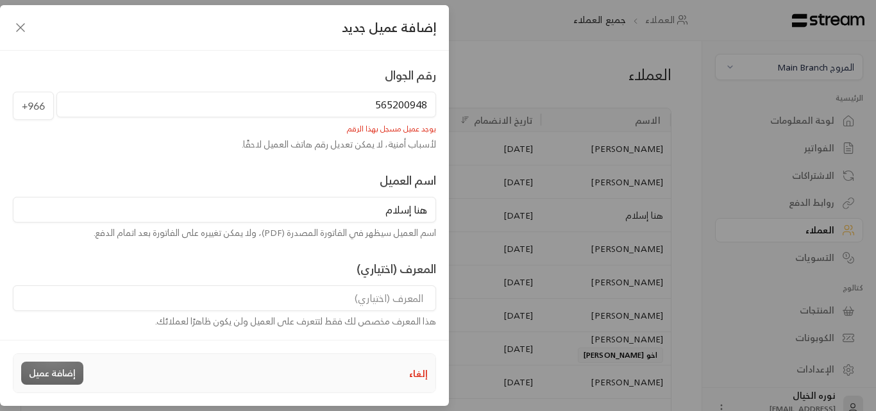
click at [13, 29] on icon "button" at bounding box center [20, 27] width 15 height 15
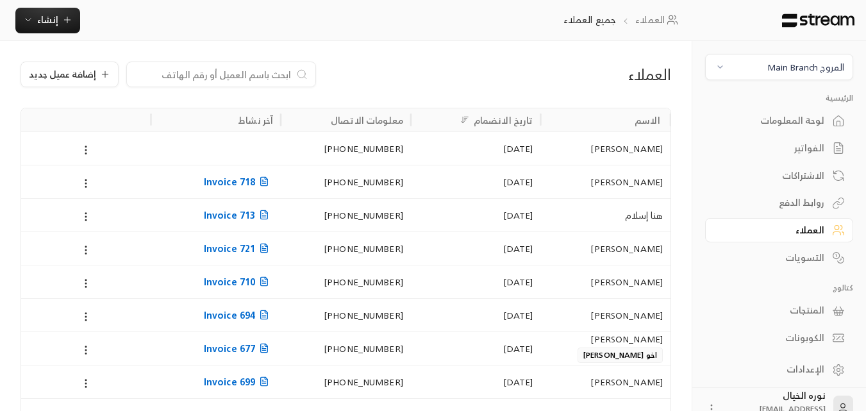
click at [237, 80] on input at bounding box center [213, 74] width 156 height 14
paste input "565200948"
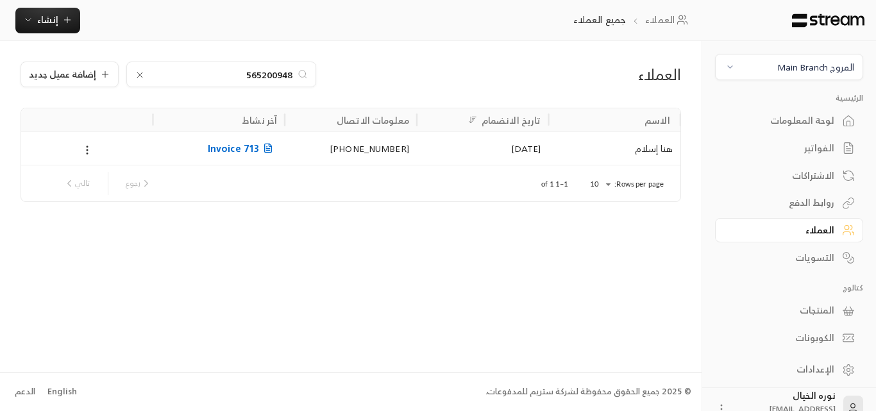
type input "565200948"
click at [619, 142] on div "هنا إسلام" at bounding box center [614, 148] width 117 height 33
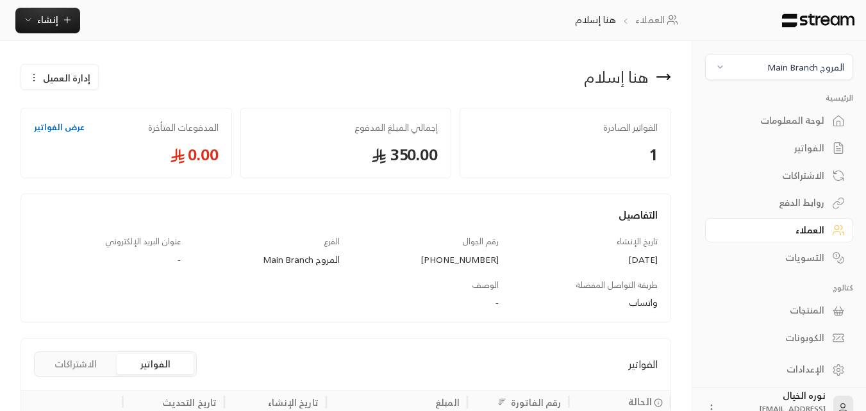
click at [669, 81] on icon at bounding box center [663, 76] width 15 height 15
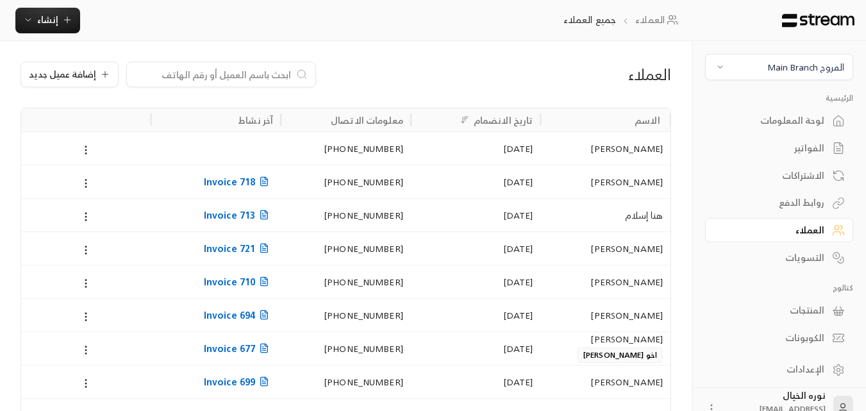
click at [215, 75] on input at bounding box center [213, 74] width 156 height 14
click at [53, 81] on button "إضافة عميل جديد" at bounding box center [70, 75] width 98 height 26
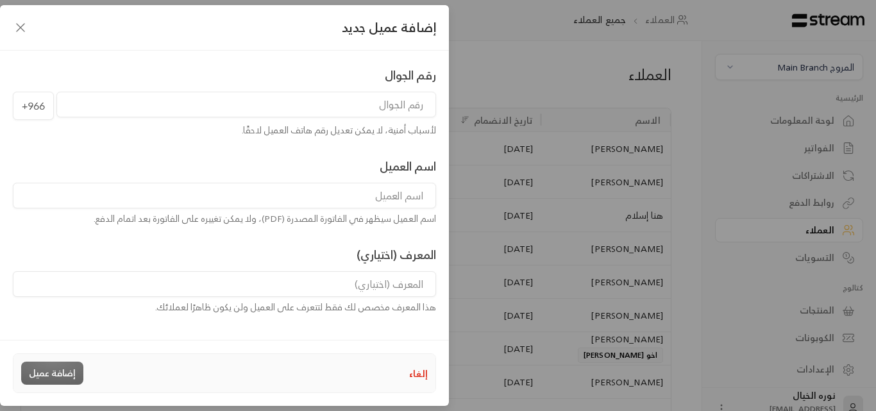
click at [310, 102] on input "tel" at bounding box center [246, 105] width 380 height 26
click at [384, 105] on input "tel" at bounding box center [246, 105] width 380 height 26
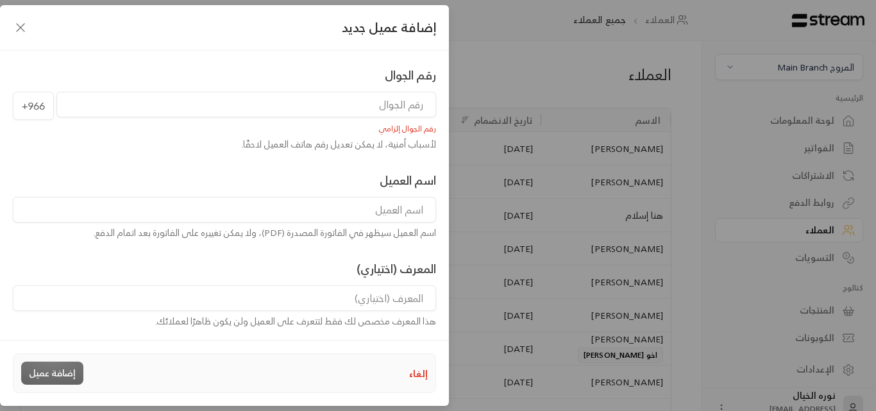
click at [401, 112] on input "tel" at bounding box center [246, 105] width 380 height 26
click at [404, 110] on input "tel" at bounding box center [246, 105] width 380 height 26
click at [13, 24] on icon "button" at bounding box center [20, 27] width 15 height 15
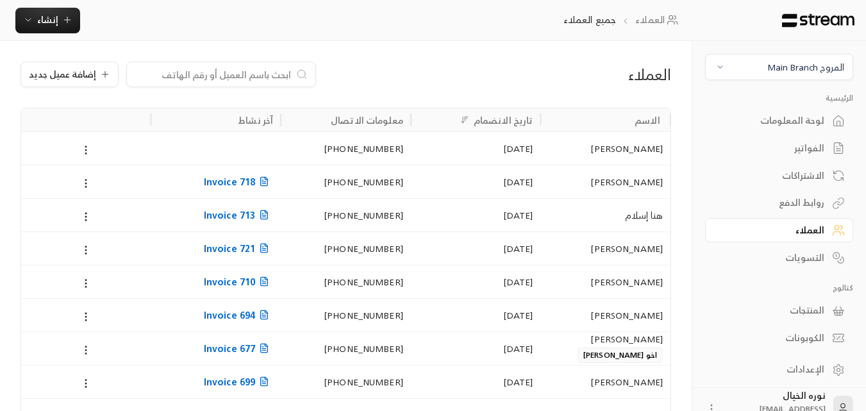
click at [816, 230] on div "العملاء" at bounding box center [772, 230] width 103 height 13
